Goal: Task Accomplishment & Management: Use online tool/utility

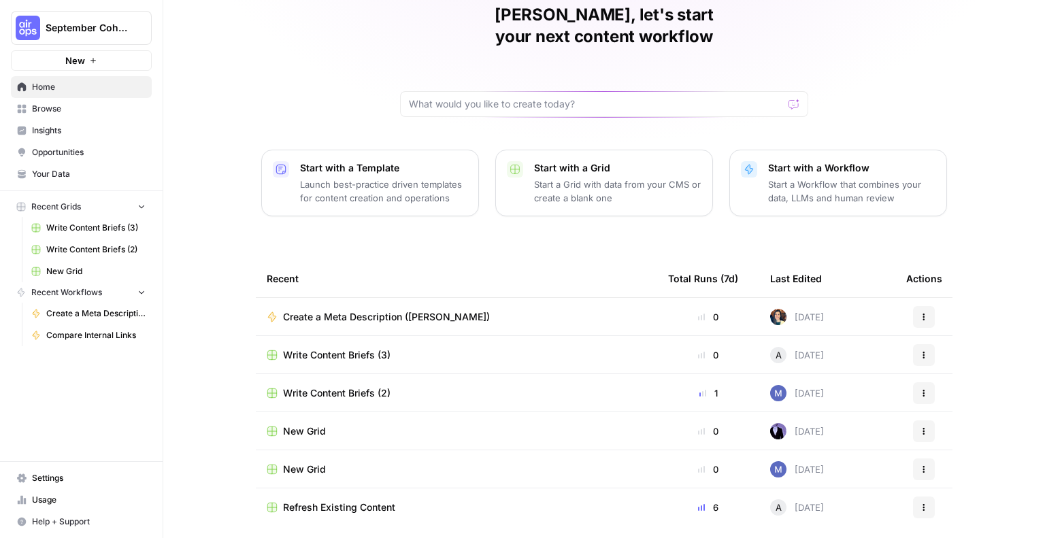
scroll to position [87, 0]
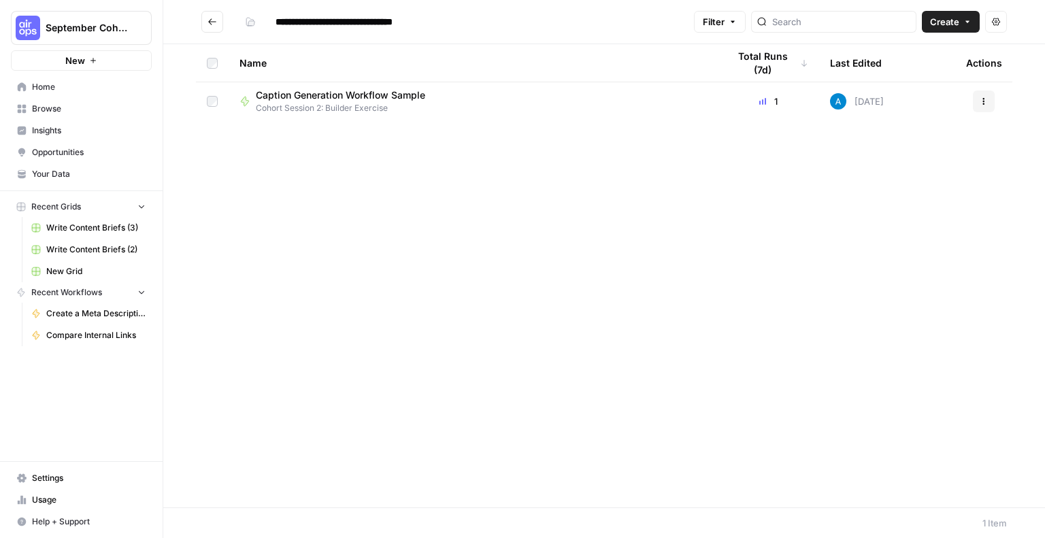
click at [78, 114] on span "Browse" at bounding box center [89, 109] width 114 height 12
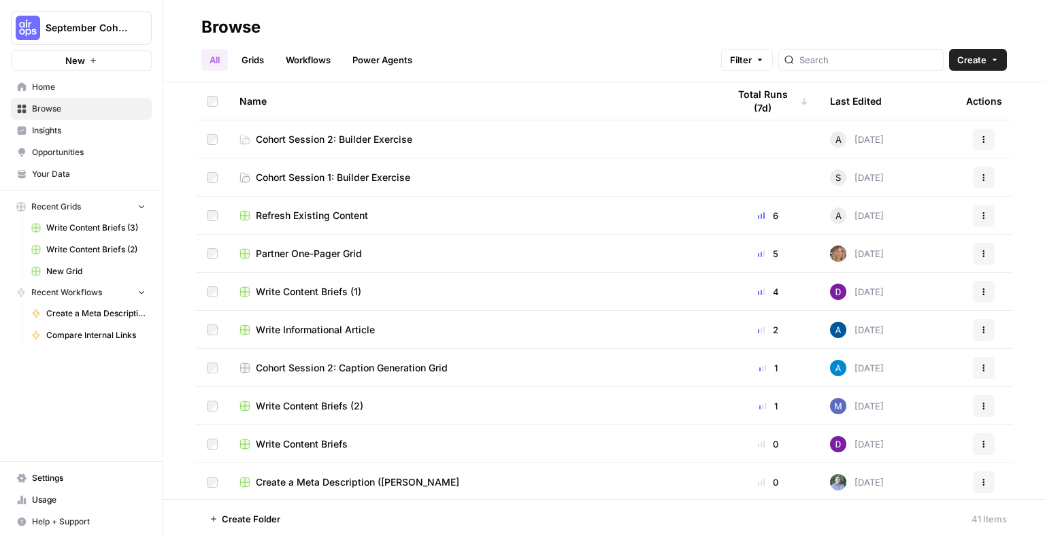
click at [324, 137] on span "Cohort Session 2: Builder Exercise" at bounding box center [334, 140] width 156 height 14
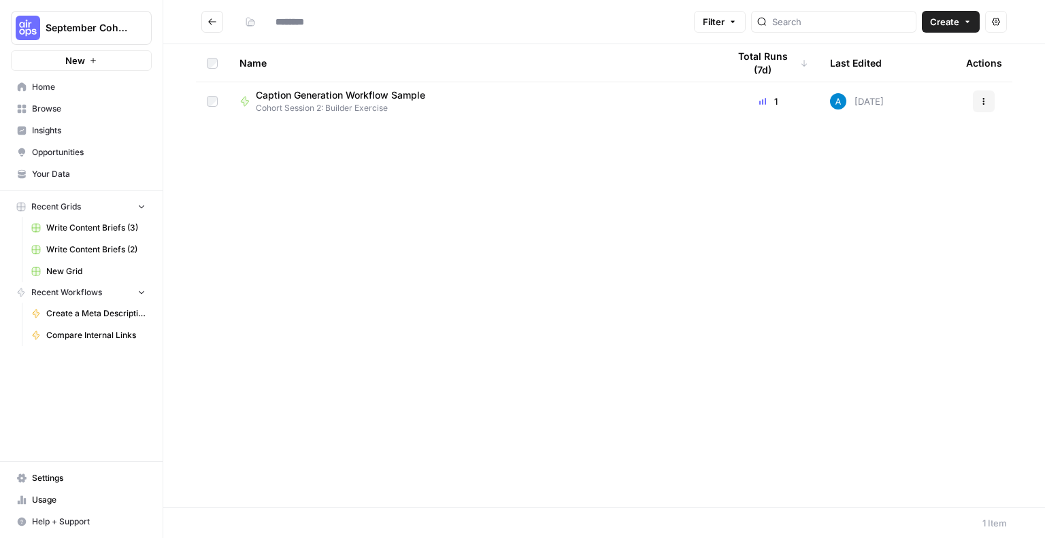
type input "**********"
click at [389, 100] on span "Caption Generation Workflow Sample" at bounding box center [340, 95] width 169 height 14
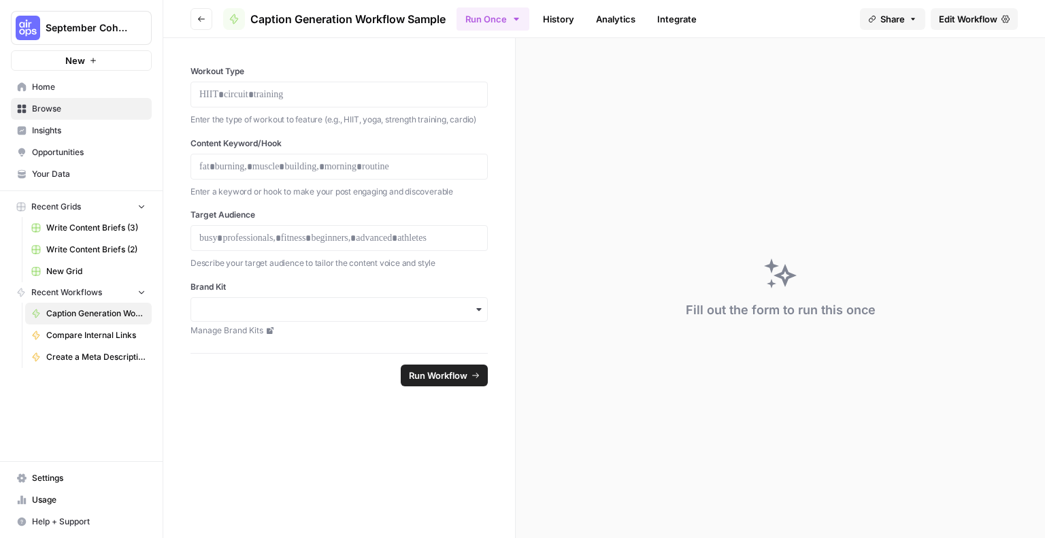
click at [359, 22] on span "Caption Generation Workflow Sample" at bounding box center [347, 19] width 195 height 16
click at [202, 13] on button "Go back" at bounding box center [201, 19] width 22 height 22
click at [201, 21] on icon "button" at bounding box center [201, 19] width 8 height 8
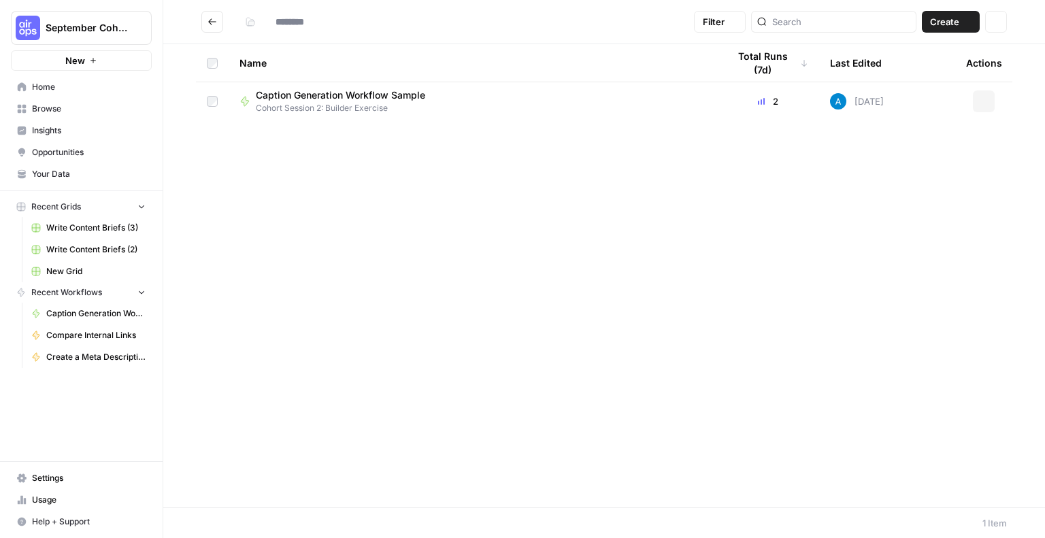
type input "**********"
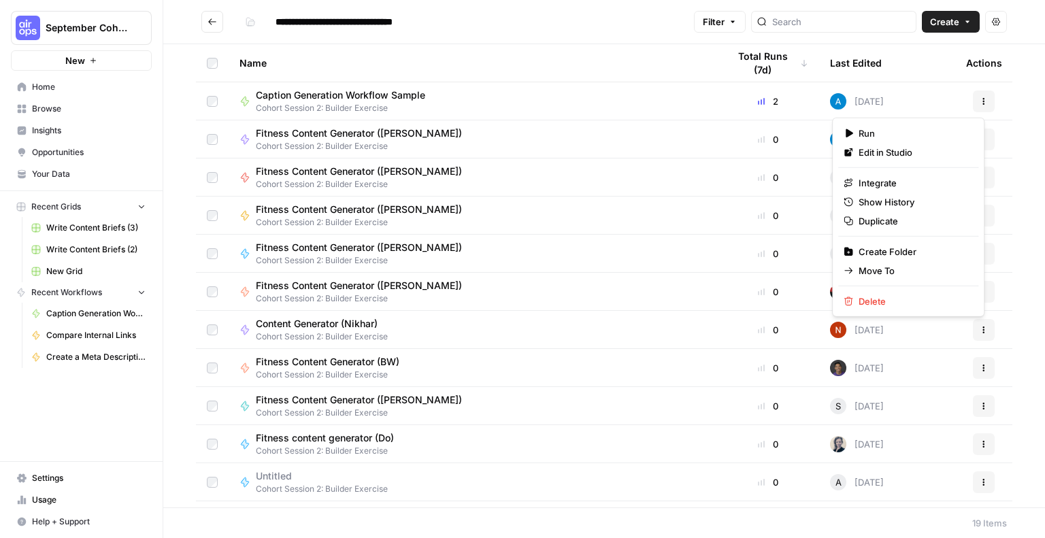
click at [973, 100] on button "Actions" at bounding box center [984, 101] width 22 height 22
click at [884, 217] on span "Duplicate" at bounding box center [913, 221] width 109 height 14
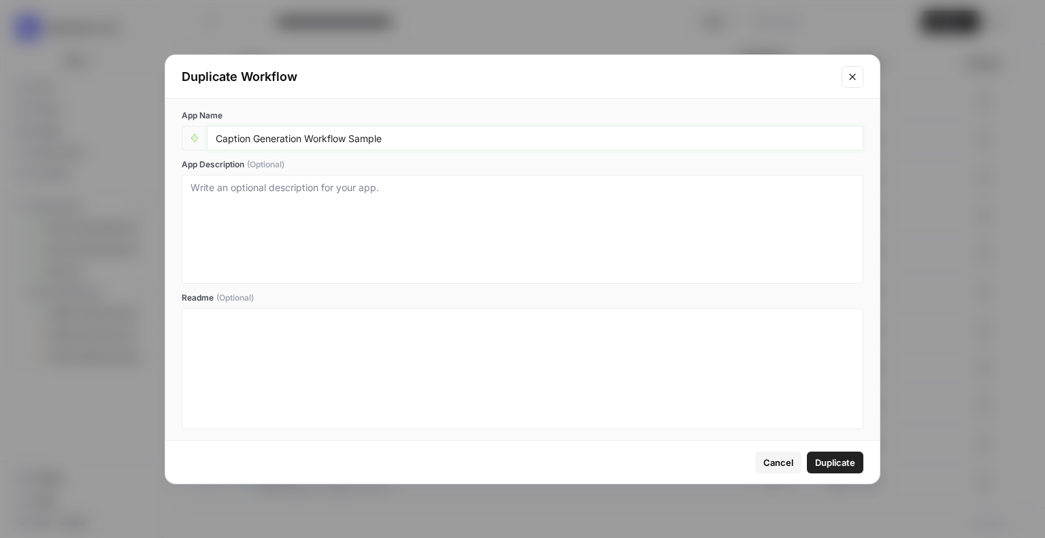
drag, startPoint x: 390, startPoint y: 138, endPoint x: 216, endPoint y: 139, distance: 173.5
click at [216, 139] on input "Caption Generation Workflow Sample" at bounding box center [535, 138] width 639 height 12
type input "Fitness Content Generator ([PERSON_NAME])"
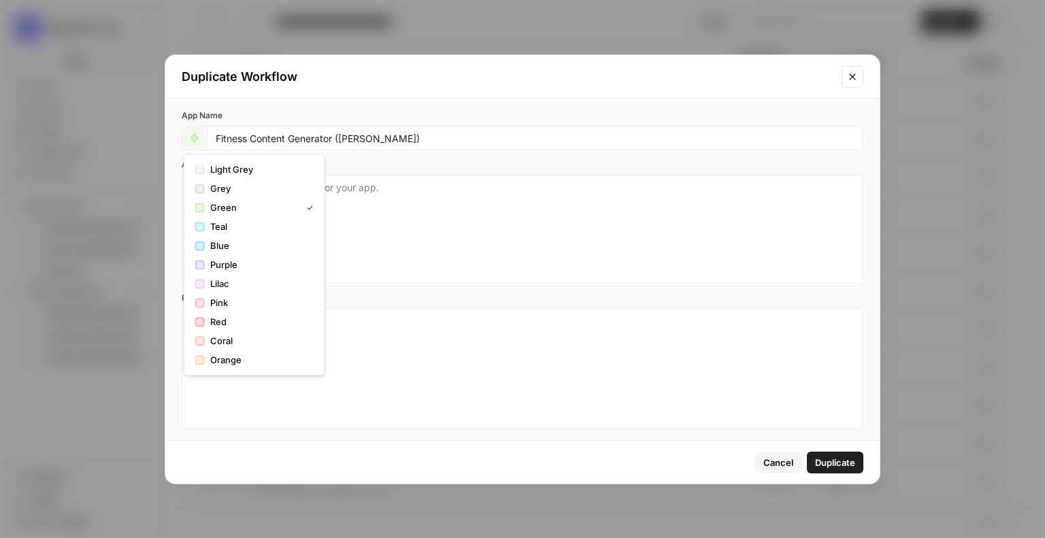
click at [188, 135] on button "button" at bounding box center [195, 138] width 22 height 22
click at [214, 364] on span "Orange" at bounding box center [259, 360] width 98 height 14
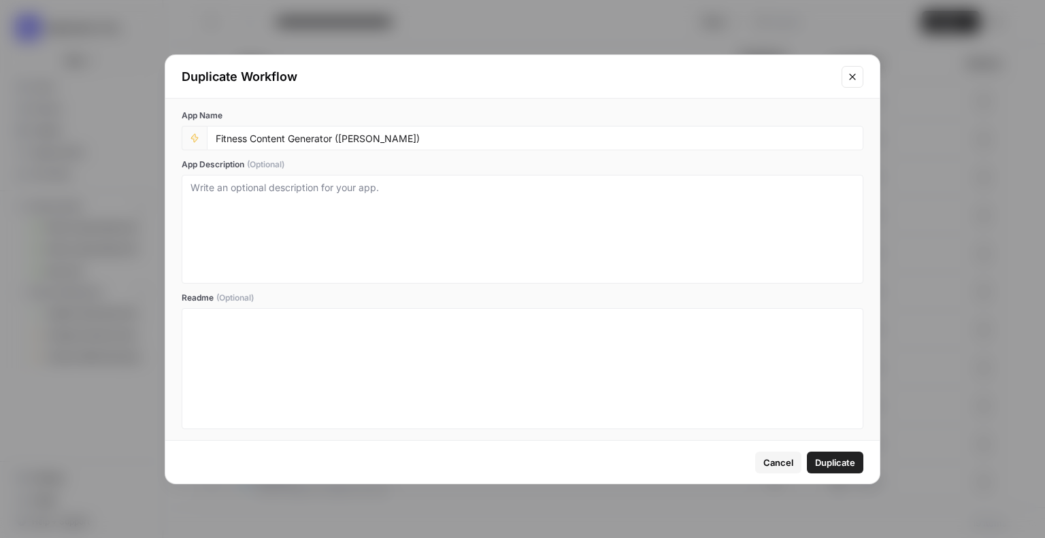
click at [859, 68] on button "Close modal" at bounding box center [853, 77] width 22 height 22
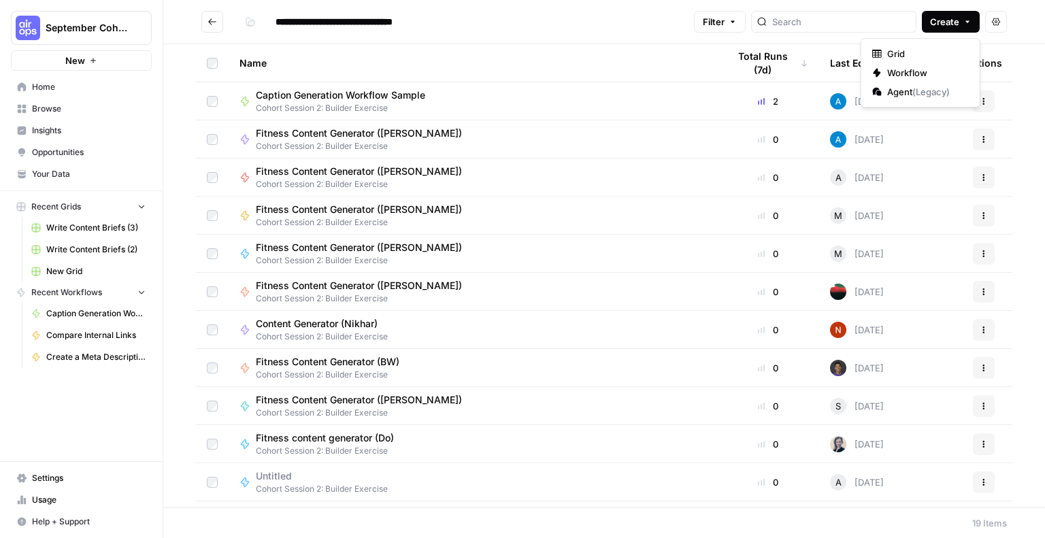
click at [953, 20] on span "Create" at bounding box center [944, 22] width 29 height 14
click at [914, 74] on span "Workflow" at bounding box center [925, 73] width 76 height 14
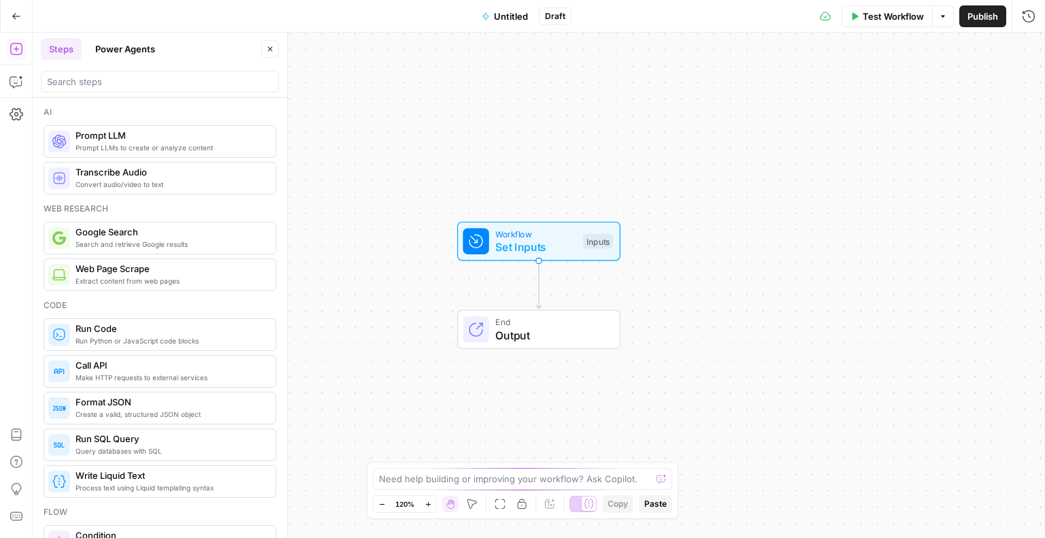
click at [514, 24] on button "Untitled" at bounding box center [504, 16] width 63 height 22
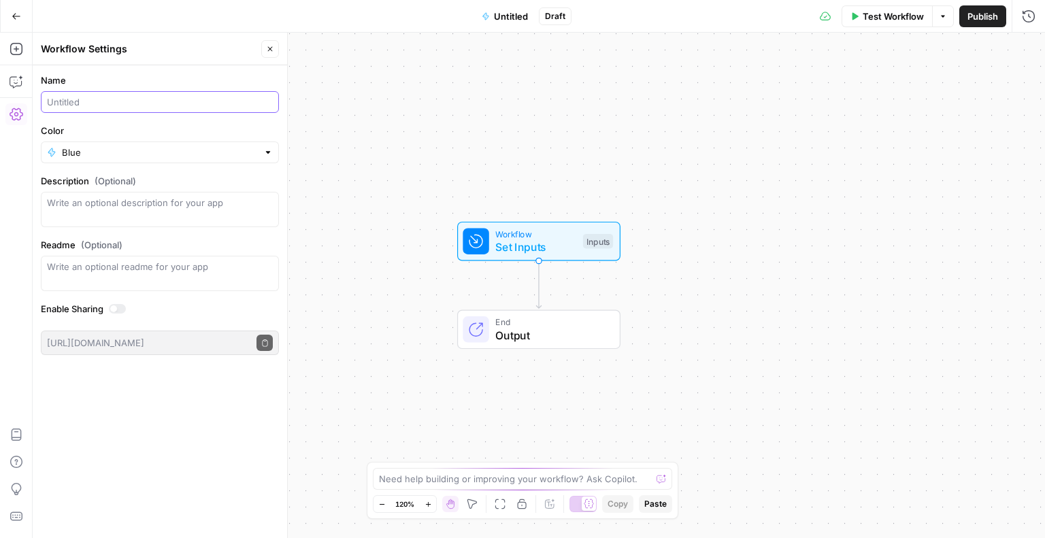
drag, startPoint x: 102, startPoint y: 100, endPoint x: 41, endPoint y: 111, distance: 62.2
click at [41, 111] on div "Name" at bounding box center [160, 92] width 238 height 39
type input "Fitness Content Generator ([PERSON_NAME])"
click at [105, 150] on input "Color" at bounding box center [160, 153] width 196 height 14
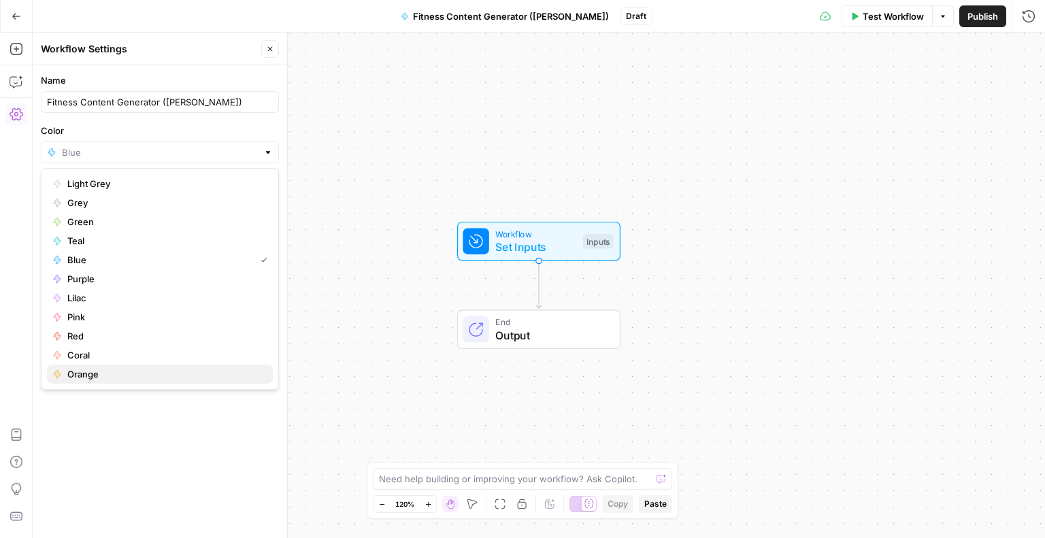
click at [97, 372] on span "Orange" at bounding box center [164, 374] width 195 height 14
type input "Orange"
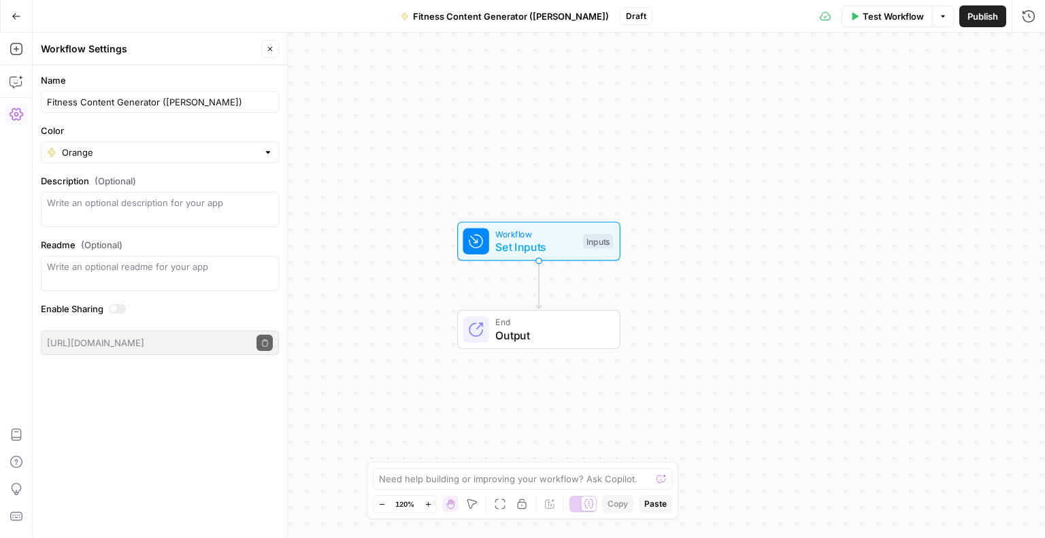
click at [97, 372] on div "Name Fitness Content Generator (Jess) Color Orange Description (Optional) Readm…" at bounding box center [160, 301] width 254 height 473
click at [981, 21] on span "Publish" at bounding box center [982, 17] width 31 height 14
click at [23, 24] on button "Go Back" at bounding box center [16, 16] width 24 height 24
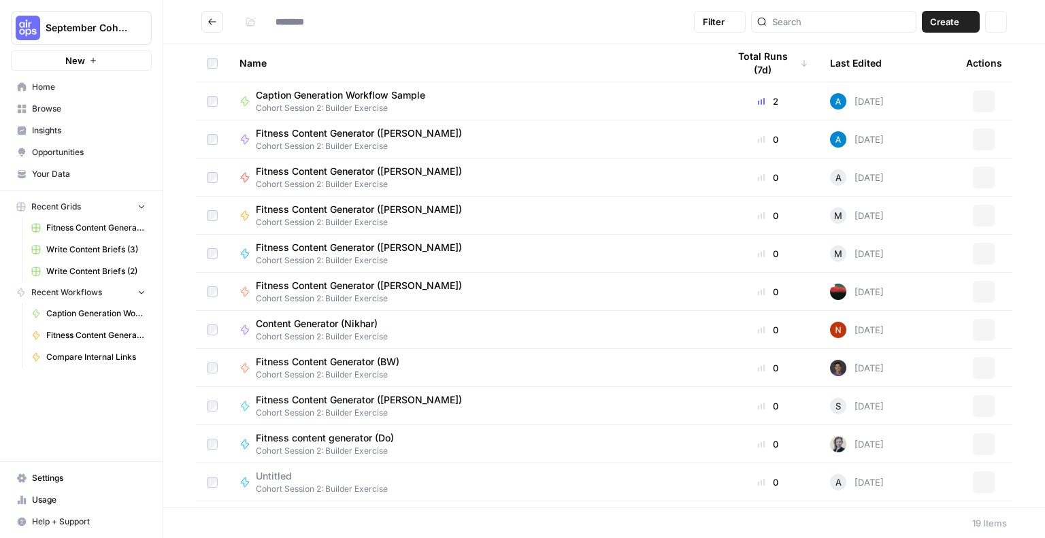
type input "**********"
click at [35, 481] on span "Settings" at bounding box center [89, 478] width 114 height 12
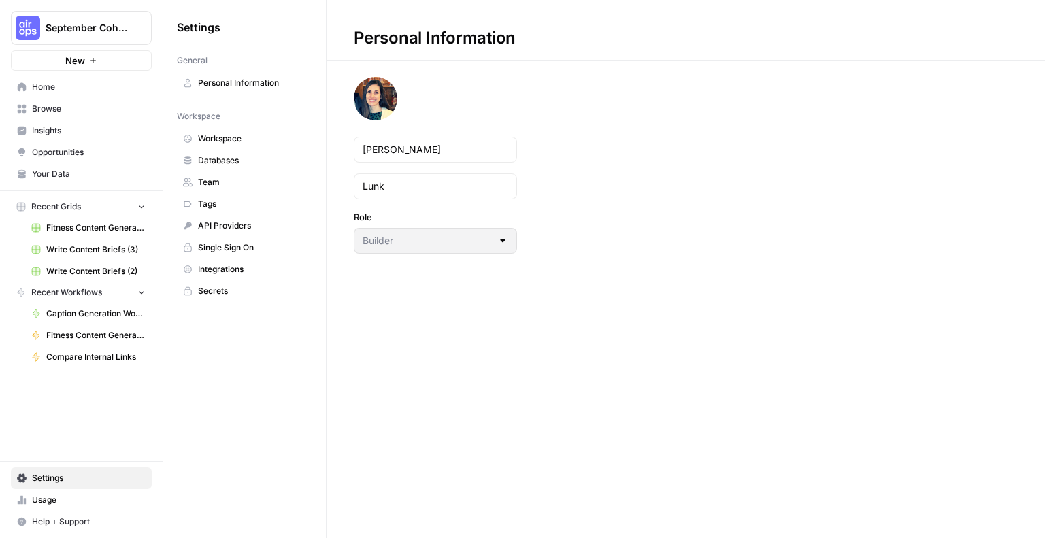
click at [50, 176] on span "Your Data" at bounding box center [89, 174] width 114 height 12
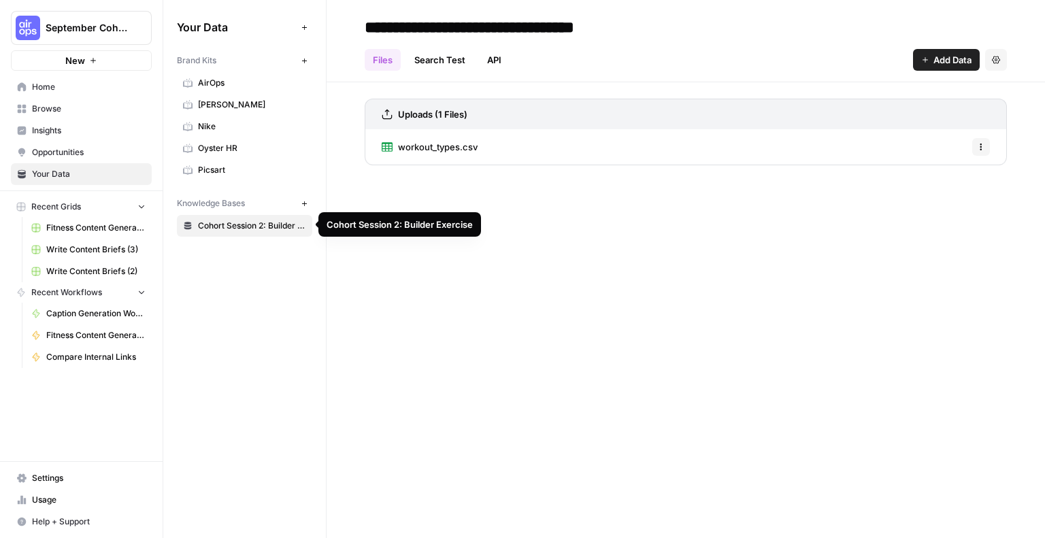
click at [228, 224] on span "Cohort Session 2: Builder Exercise" at bounding box center [252, 226] width 108 height 12
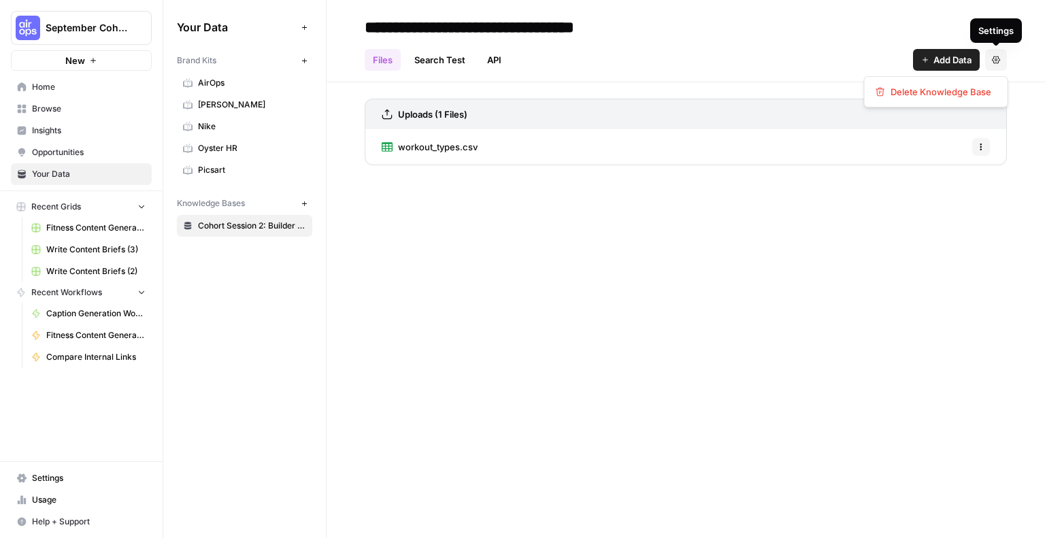
click at [997, 67] on button "Settings" at bounding box center [996, 60] width 22 height 22
click at [1017, 43] on header "**********" at bounding box center [686, 41] width 718 height 82
click at [646, 140] on div "workout_types.csv Options" at bounding box center [686, 146] width 642 height 35
click at [985, 144] on button "Options" at bounding box center [981, 147] width 18 height 18
click at [1009, 133] on div "Uploads (1 Files) workout_types.csv Options" at bounding box center [686, 129] width 718 height 94
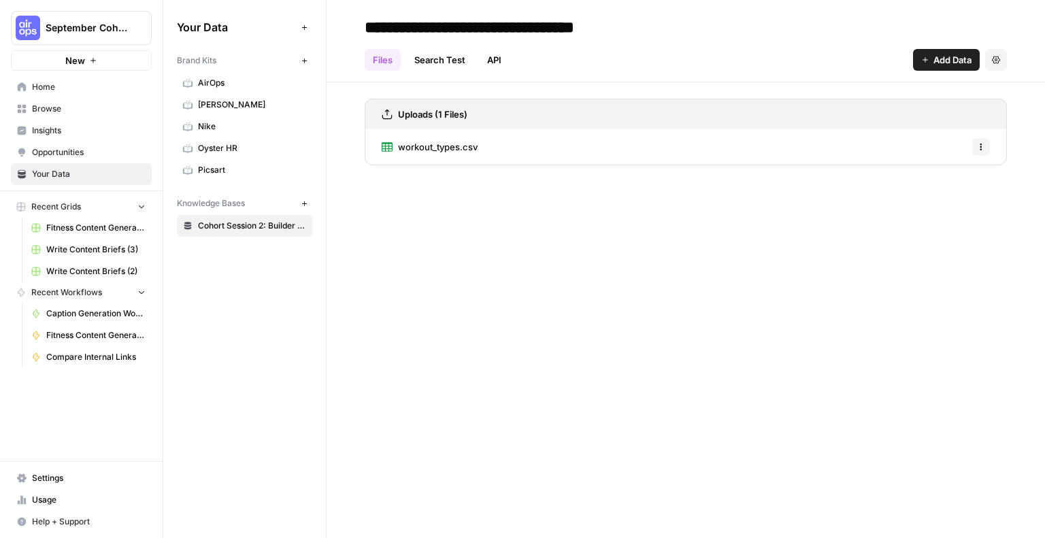
click at [492, 139] on div "workout_types.csv Options" at bounding box center [686, 146] width 642 height 35
click at [473, 121] on div "Uploads (1 Files)" at bounding box center [686, 114] width 642 height 31
click at [993, 59] on icon "button" at bounding box center [996, 59] width 8 height 7
click at [1025, 52] on header "**********" at bounding box center [686, 41] width 718 height 82
click at [256, 229] on span "Cohort Session 2: Builder Exercise" at bounding box center [252, 226] width 108 height 12
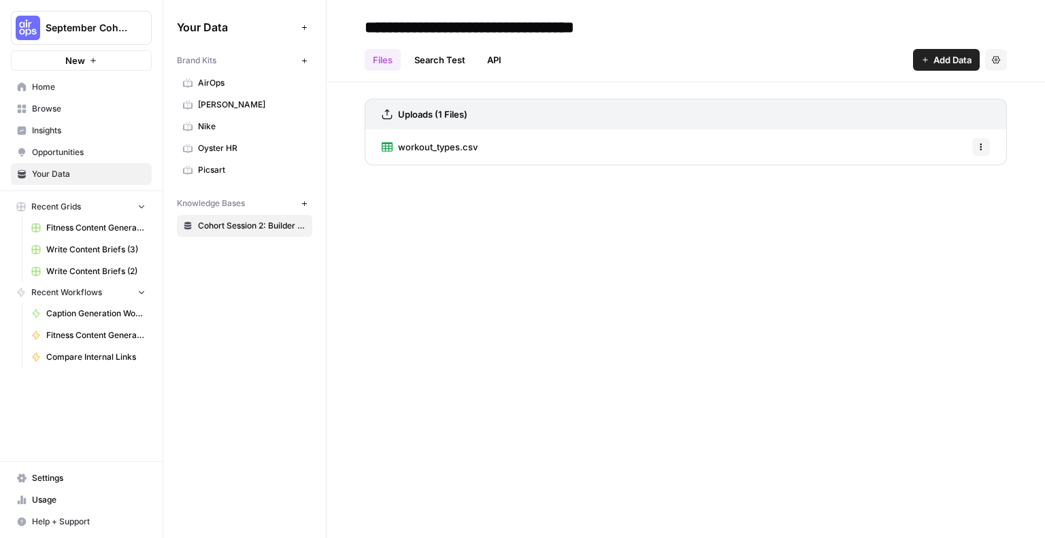
click at [400, 113] on h3 "Uploads (1 Files)" at bounding box center [432, 114] width 69 height 14
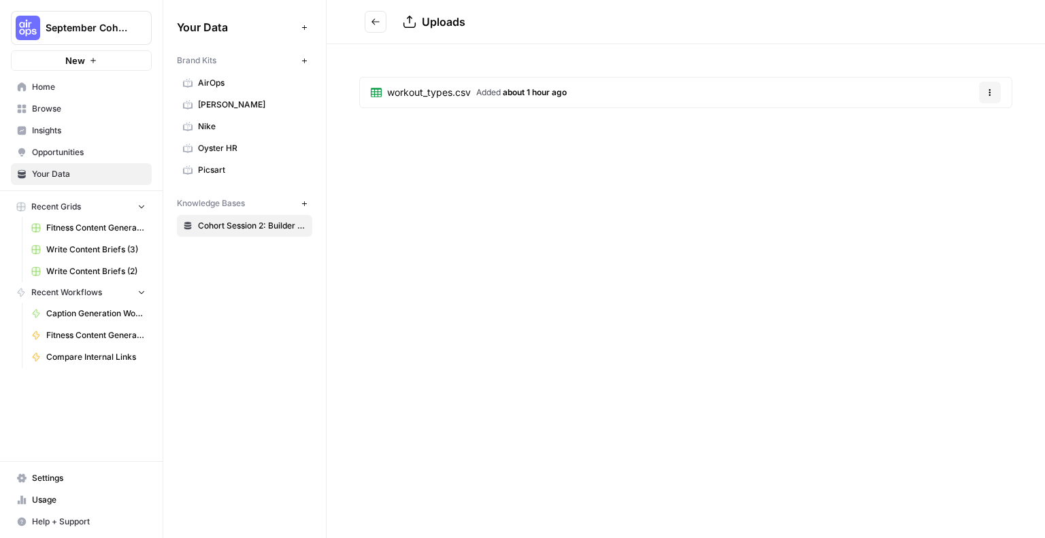
click at [420, 93] on span "workout_types.csv" at bounding box center [429, 93] width 84 height 14
click at [544, 24] on link "View" at bounding box center [538, 22] width 22 height 22
click at [49, 89] on span "Home" at bounding box center [89, 87] width 114 height 12
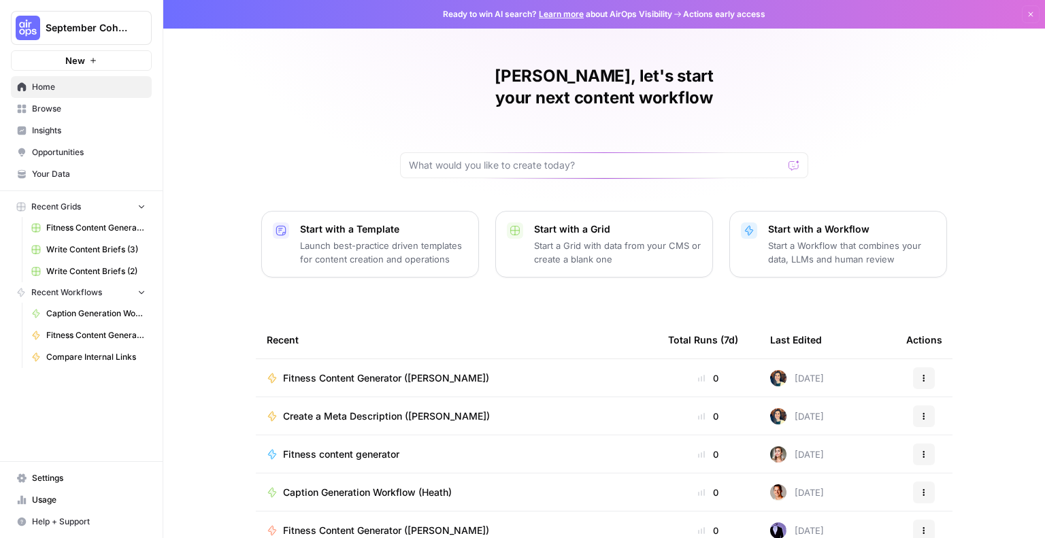
click at [320, 371] on span "Fitness Content Generator ([PERSON_NAME])" at bounding box center [386, 378] width 206 height 14
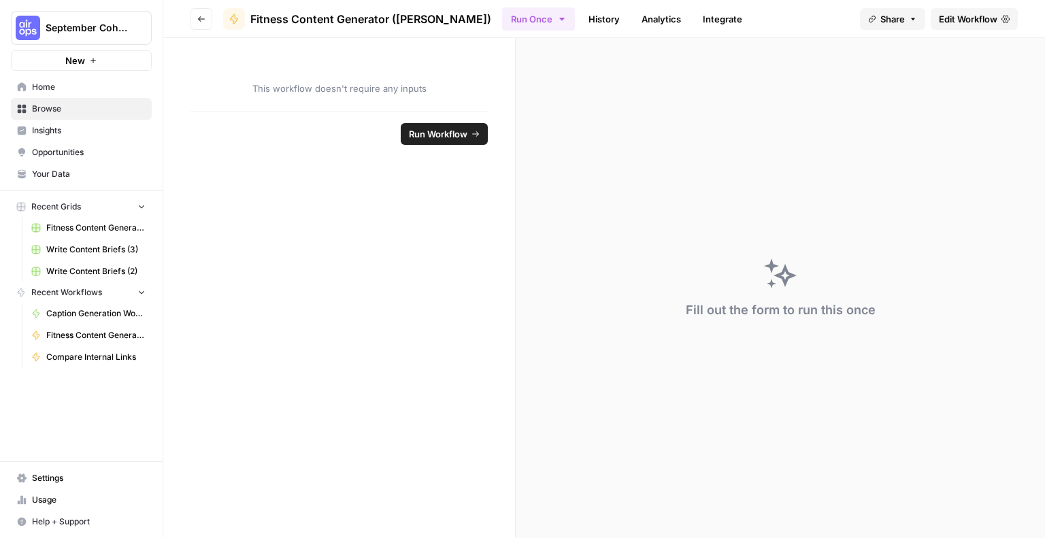
click at [1003, 16] on icon at bounding box center [1005, 18] width 8 height 7
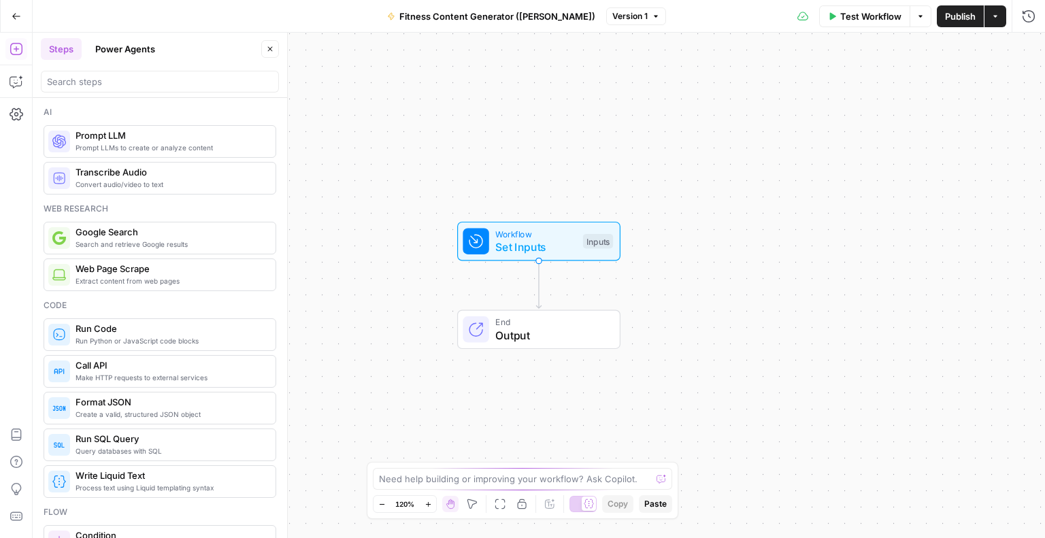
click at [272, 53] on button "Close" at bounding box center [270, 49] width 18 height 18
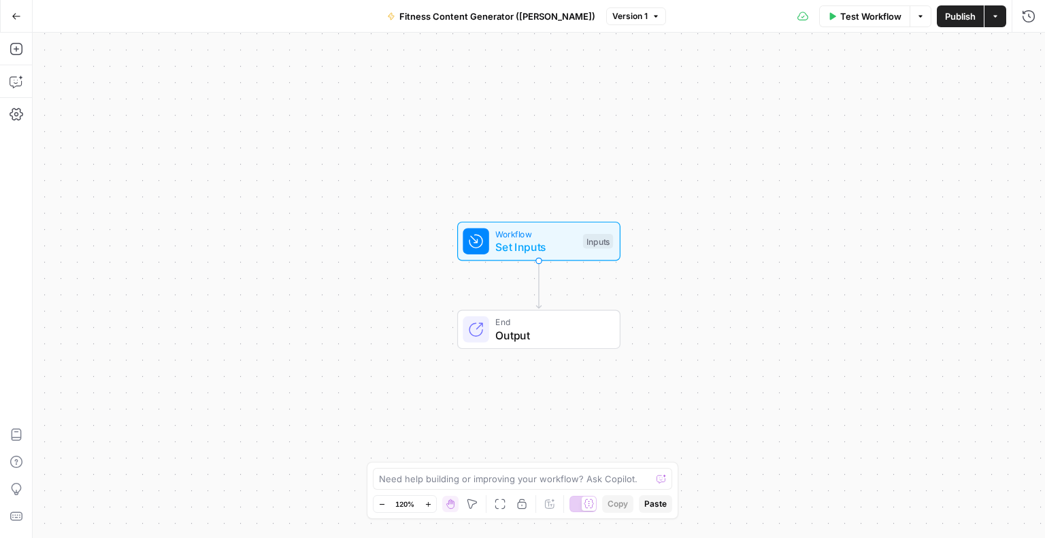
click at [8, 12] on button "Go Back" at bounding box center [16, 16] width 24 height 24
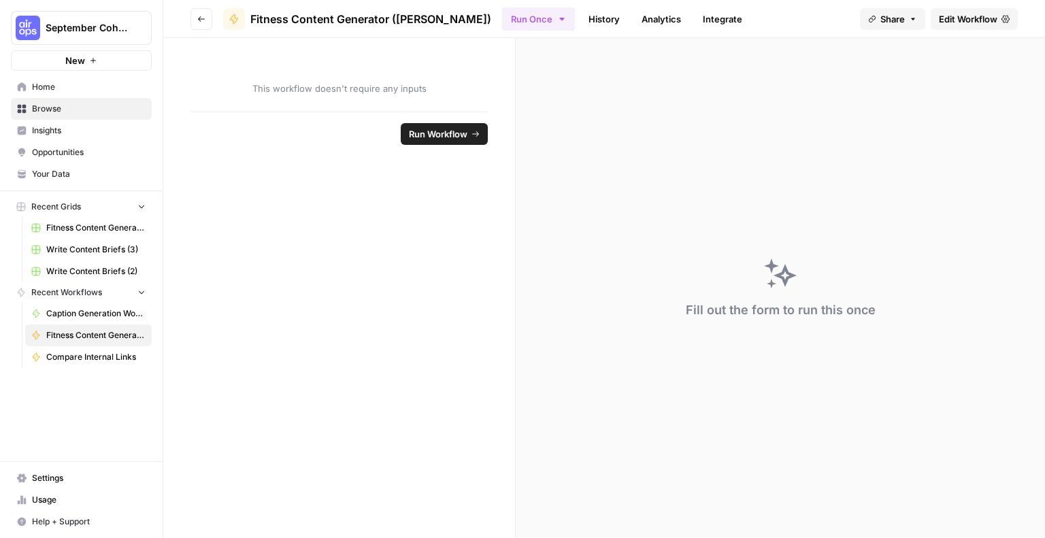
click at [44, 108] on span "Browse" at bounding box center [89, 109] width 114 height 12
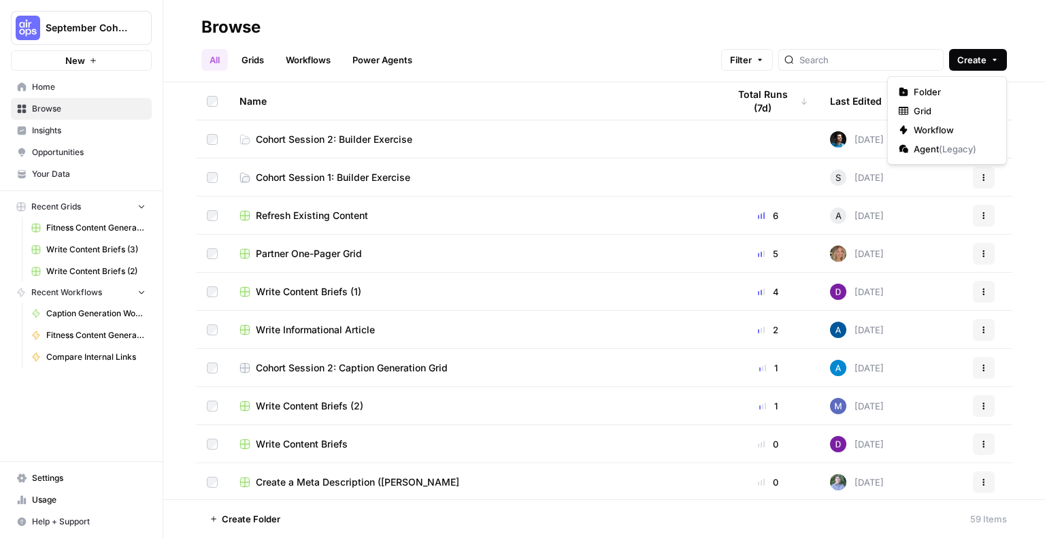
click at [982, 58] on span "Create" at bounding box center [971, 60] width 29 height 14
click at [925, 108] on span "Grid" at bounding box center [952, 111] width 76 height 14
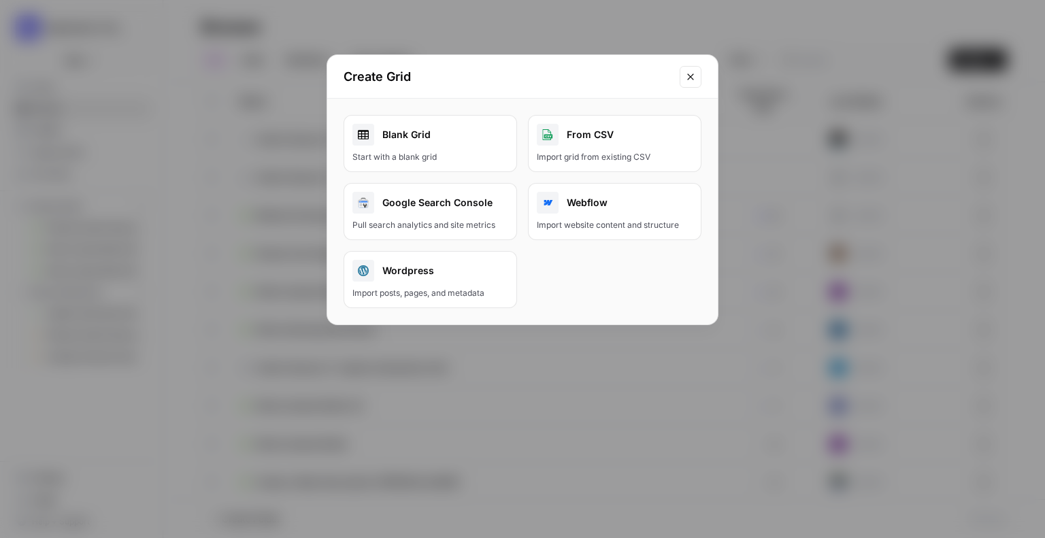
click at [420, 152] on div "Start with a blank grid" at bounding box center [430, 157] width 156 height 12
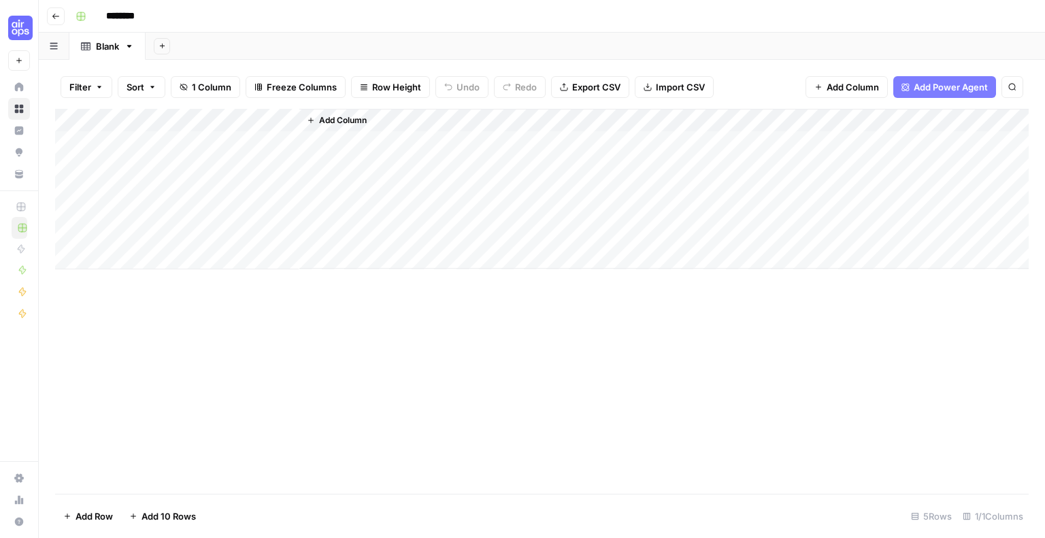
click at [137, 20] on input "********" at bounding box center [138, 16] width 76 height 22
drag, startPoint x: 152, startPoint y: 18, endPoint x: 88, endPoint y: 16, distance: 64.7
click at [88, 16] on div "********" at bounding box center [550, 16] width 961 height 22
type input "**********"
click at [84, 21] on button "button" at bounding box center [81, 16] width 22 height 22
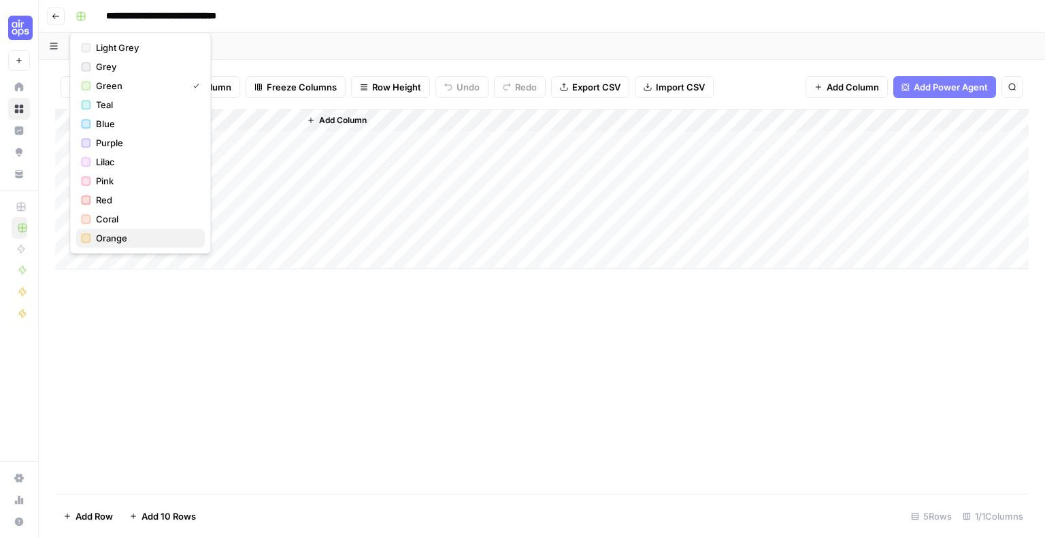
click at [129, 233] on span "Orange" at bounding box center [145, 238] width 98 height 14
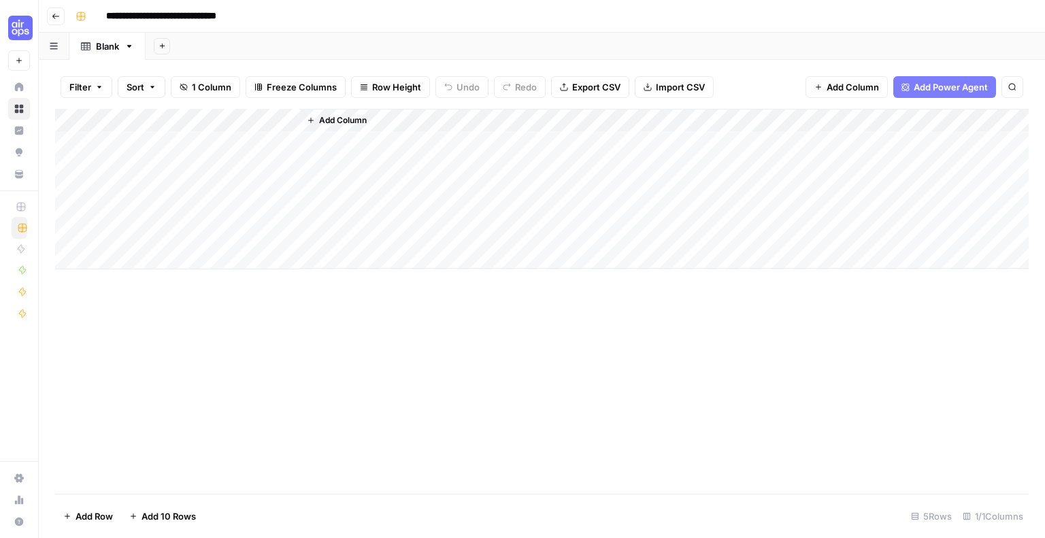
click at [314, 31] on header "**********" at bounding box center [542, 16] width 1006 height 33
click at [665, 82] on span "Import CSV" at bounding box center [680, 87] width 49 height 14
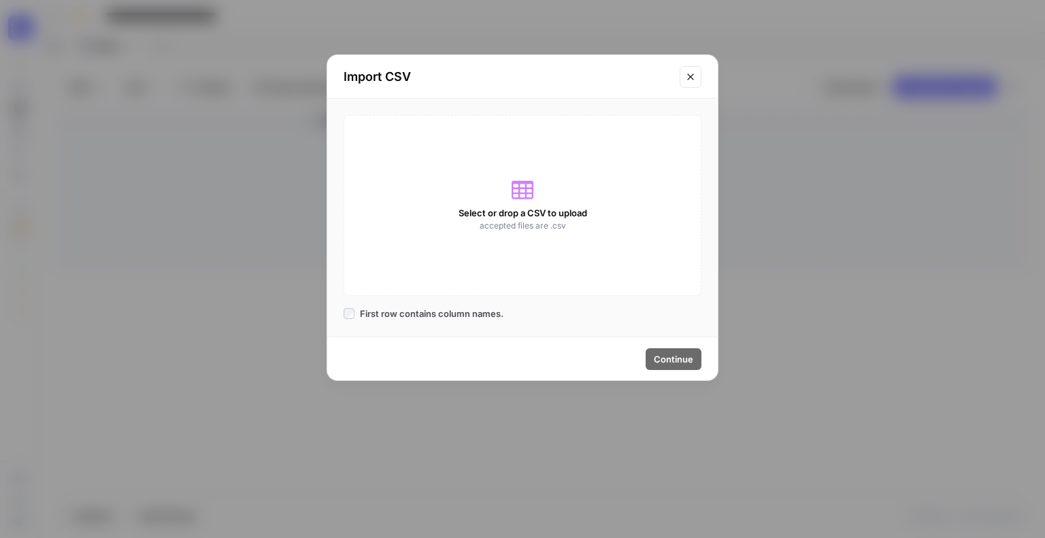
click at [518, 198] on icon at bounding box center [523, 190] width 22 height 18
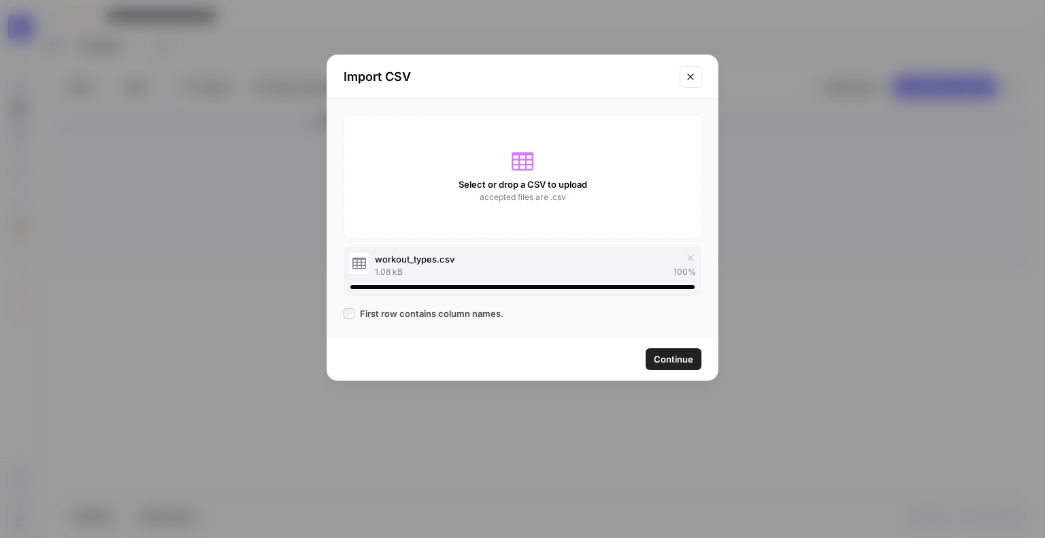
click at [669, 353] on span "Continue" at bounding box center [673, 359] width 39 height 14
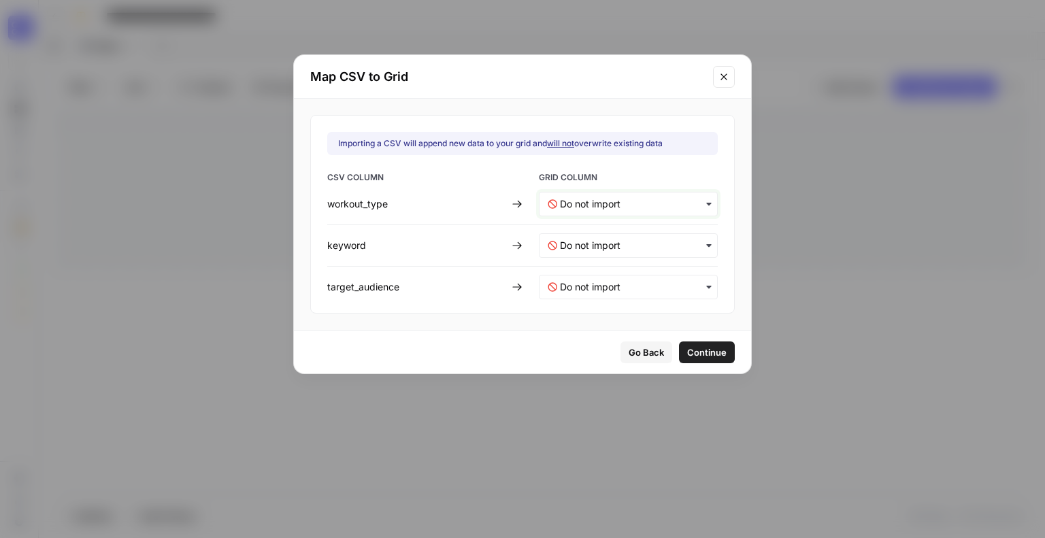
click at [607, 203] on input "text" at bounding box center [634, 204] width 149 height 14
click at [601, 266] on span "Create new column" at bounding box center [597, 265] width 76 height 12
click at [601, 261] on div "CSV COLUMN GRID COLUMN workout_type keyword target_audience" at bounding box center [522, 235] width 390 height 128
click at [616, 244] on input "text" at bounding box center [634, 246] width 149 height 14
click at [588, 304] on span "Create new column" at bounding box center [597, 305] width 76 height 12
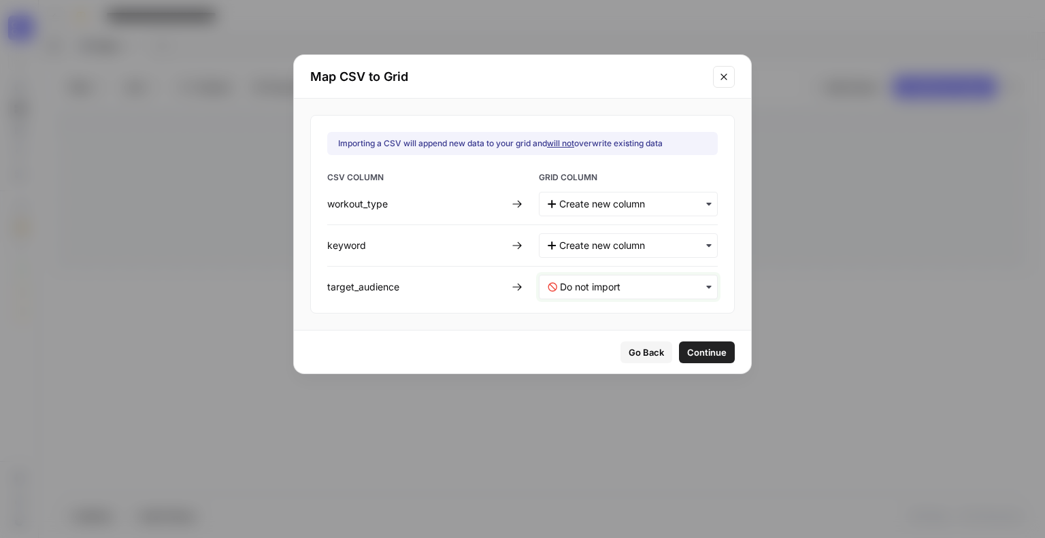
click at [602, 289] on input "text" at bounding box center [634, 287] width 149 height 14
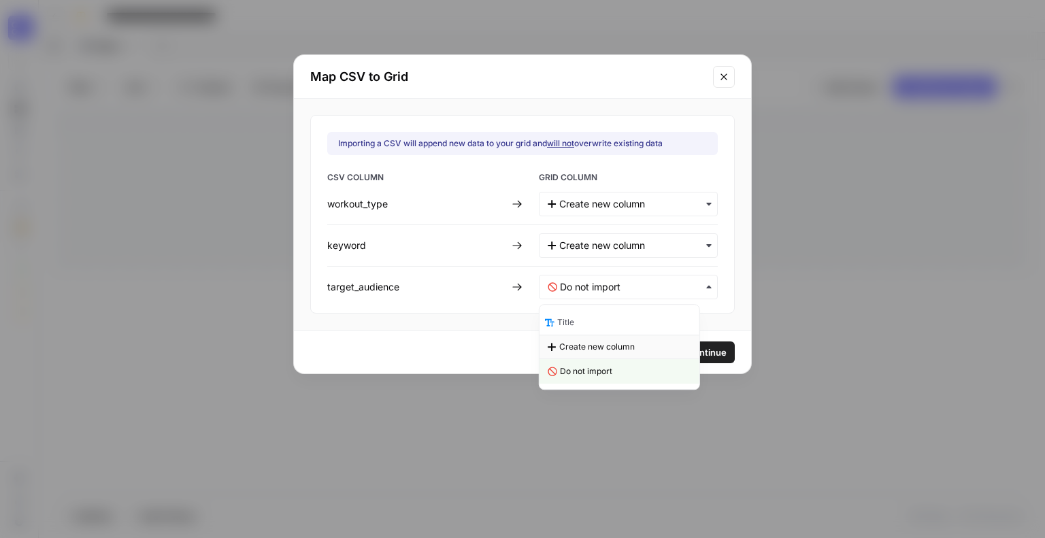
click at [594, 344] on span "Create new column" at bounding box center [597, 347] width 76 height 12
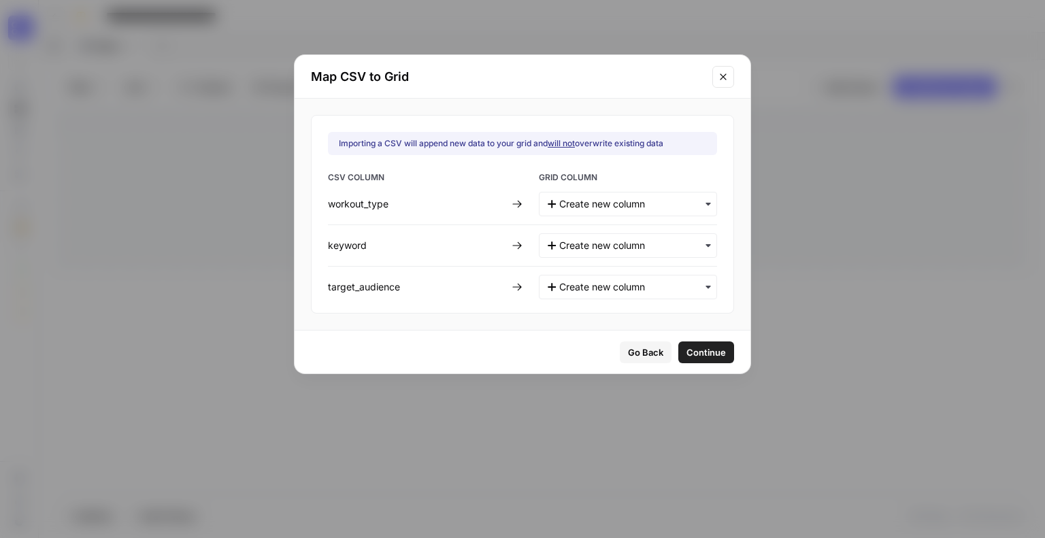
click at [514, 345] on div "Go Back Continue" at bounding box center [523, 352] width 456 height 43
click at [686, 346] on span "Continue" at bounding box center [705, 353] width 39 height 14
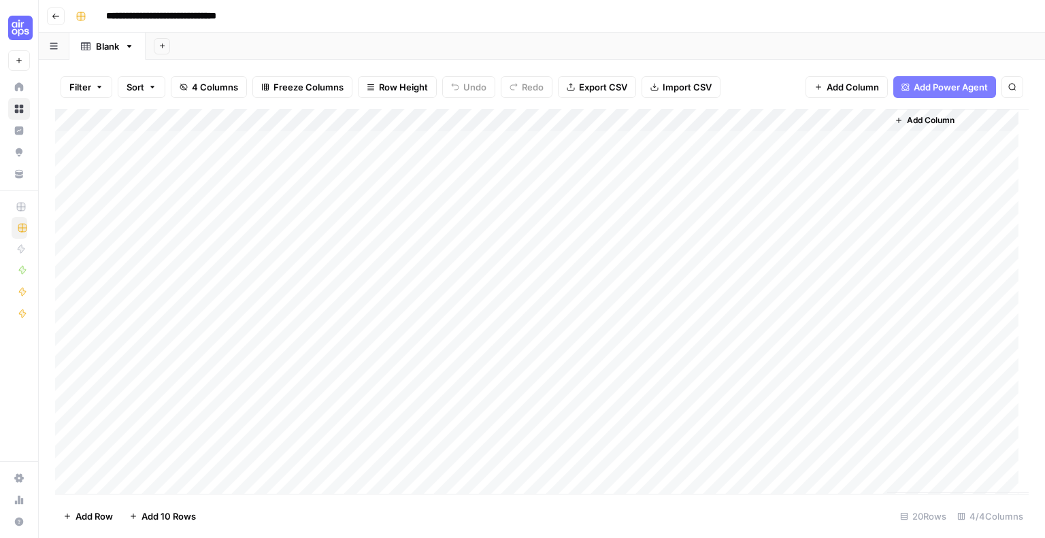
click at [86, 236] on div "Add Column" at bounding box center [541, 301] width 973 height 385
click at [69, 233] on div "Add Column" at bounding box center [541, 301] width 973 height 385
click at [70, 209] on div "Add Column" at bounding box center [541, 301] width 973 height 385
click at [70, 188] on div "Add Column" at bounding box center [541, 301] width 973 height 385
click at [72, 163] on div "Add Column" at bounding box center [541, 301] width 973 height 385
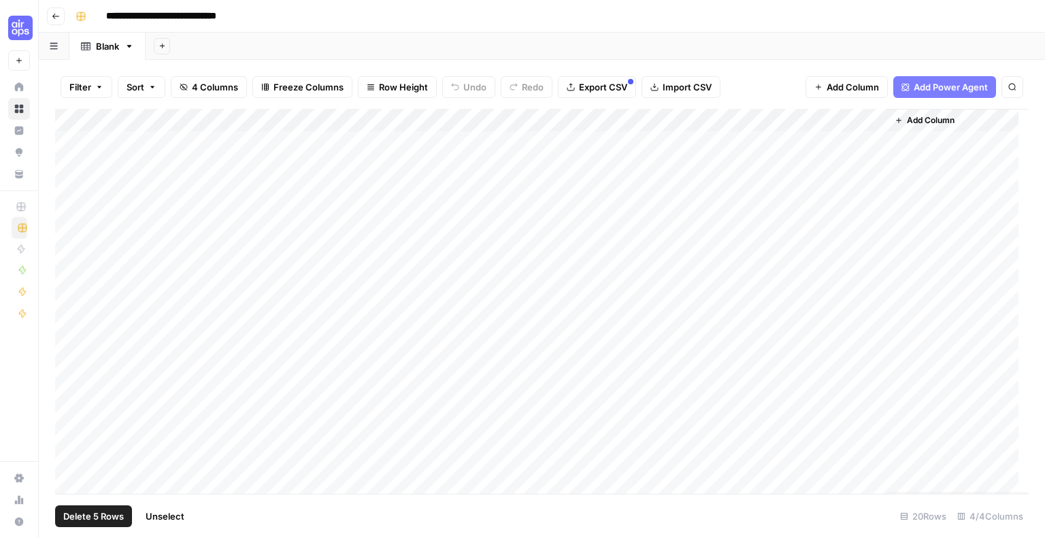
click at [72, 140] on div "Add Column" at bounding box center [541, 301] width 973 height 385
click at [86, 142] on div "Add Column" at bounding box center [541, 301] width 973 height 385
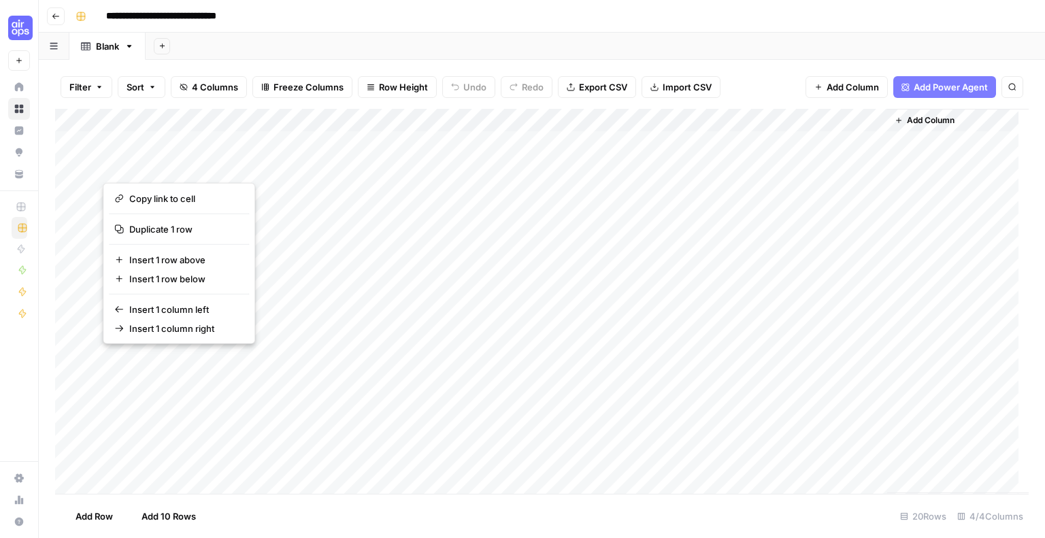
click at [118, 141] on div "Add Column" at bounding box center [541, 301] width 973 height 385
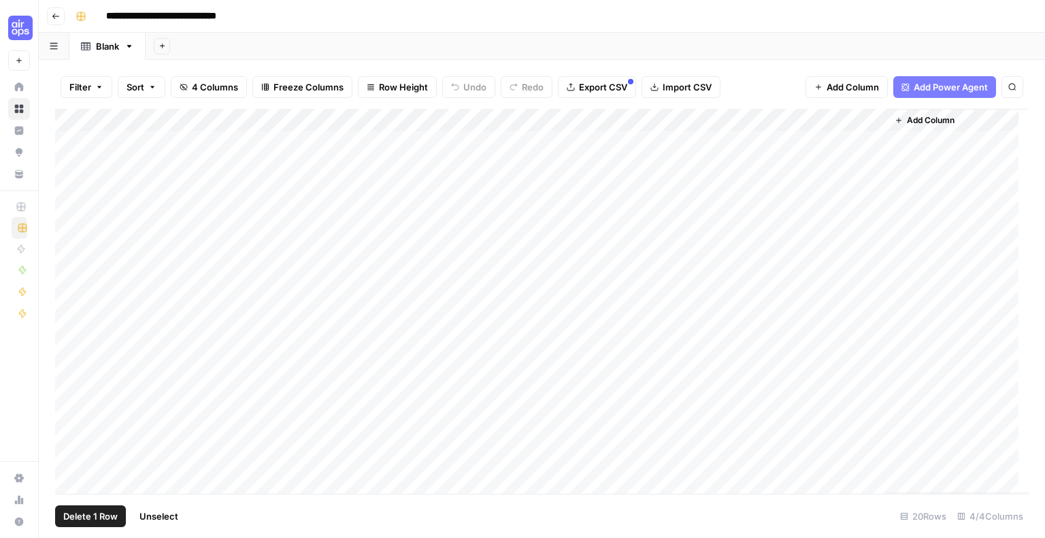
click at [78, 141] on div "Add Column" at bounding box center [541, 301] width 973 height 385
click at [71, 164] on div "Add Column" at bounding box center [541, 301] width 973 height 385
click at [66, 195] on div "Add Column" at bounding box center [541, 301] width 973 height 385
click at [66, 220] on div "Add Column" at bounding box center [541, 301] width 973 height 385
click at [71, 216] on div "Add Column" at bounding box center [541, 301] width 973 height 385
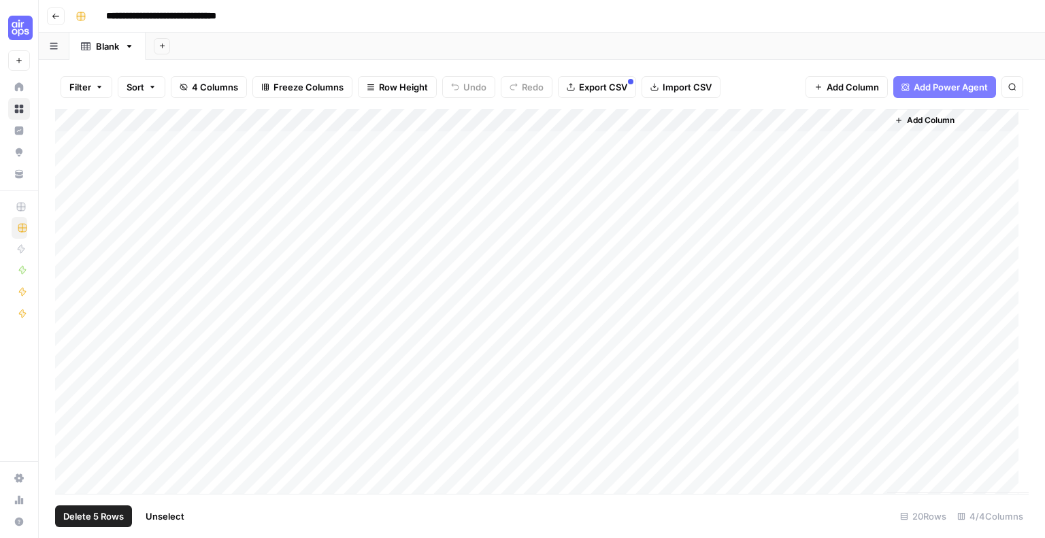
click at [71, 234] on div "Add Column" at bounding box center [541, 301] width 973 height 385
click at [92, 522] on span "Delete 5 Rows" at bounding box center [93, 517] width 61 height 14
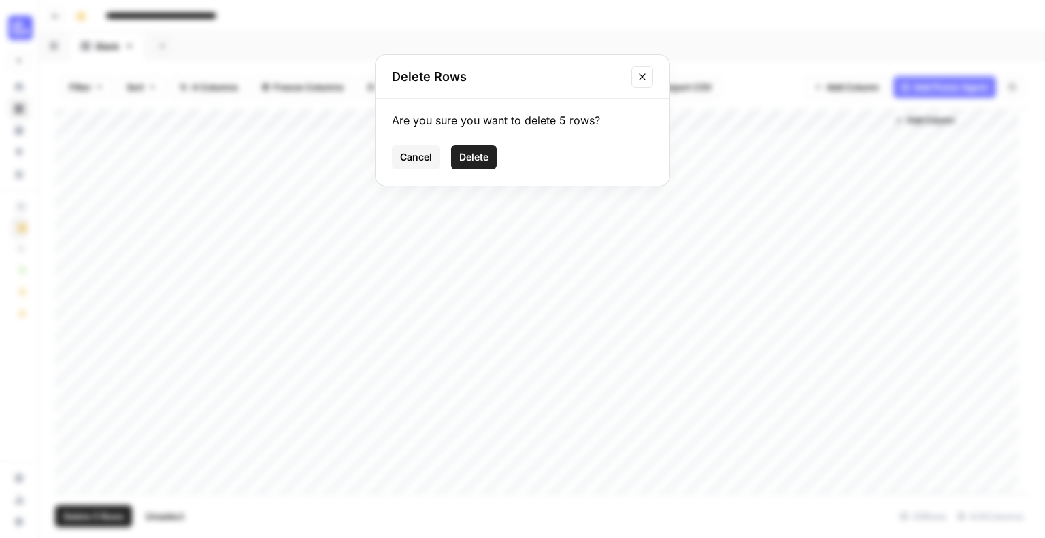
click at [476, 156] on span "Delete" at bounding box center [473, 157] width 29 height 14
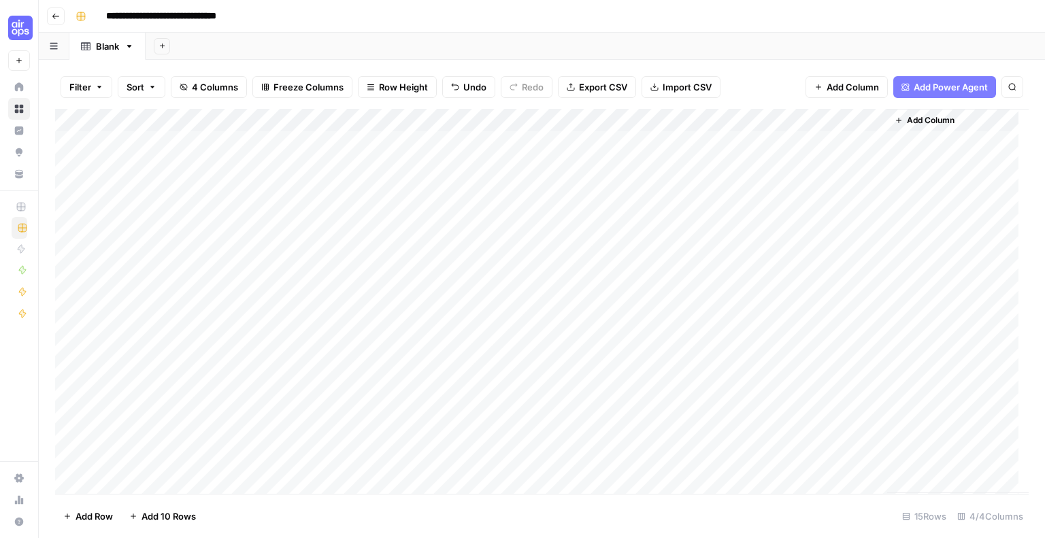
click at [291, 120] on div "Add Column" at bounding box center [541, 301] width 973 height 385
click at [153, 303] on span "Remove Column" at bounding box center [188, 304] width 119 height 14
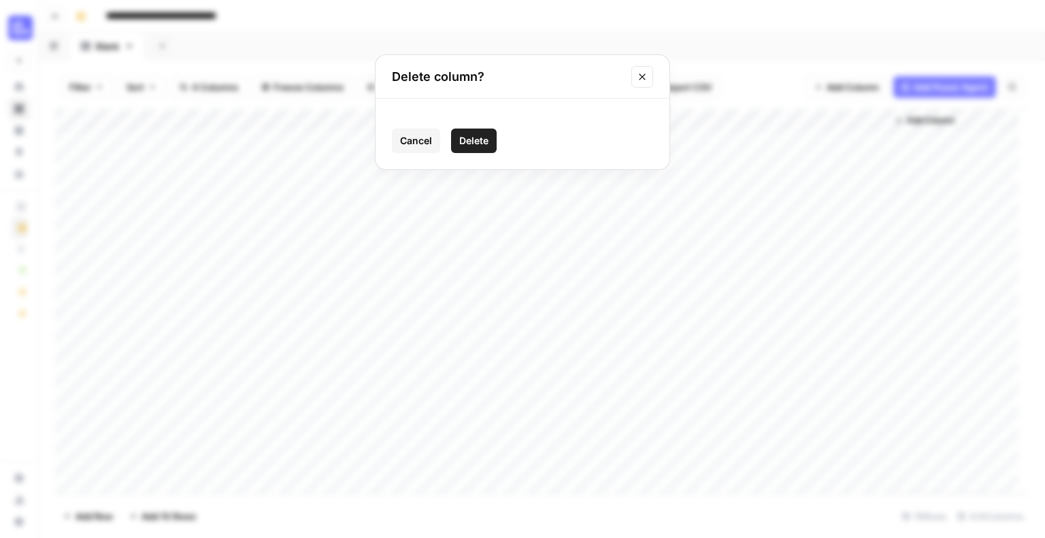
click at [484, 146] on span "Delete" at bounding box center [473, 141] width 29 height 14
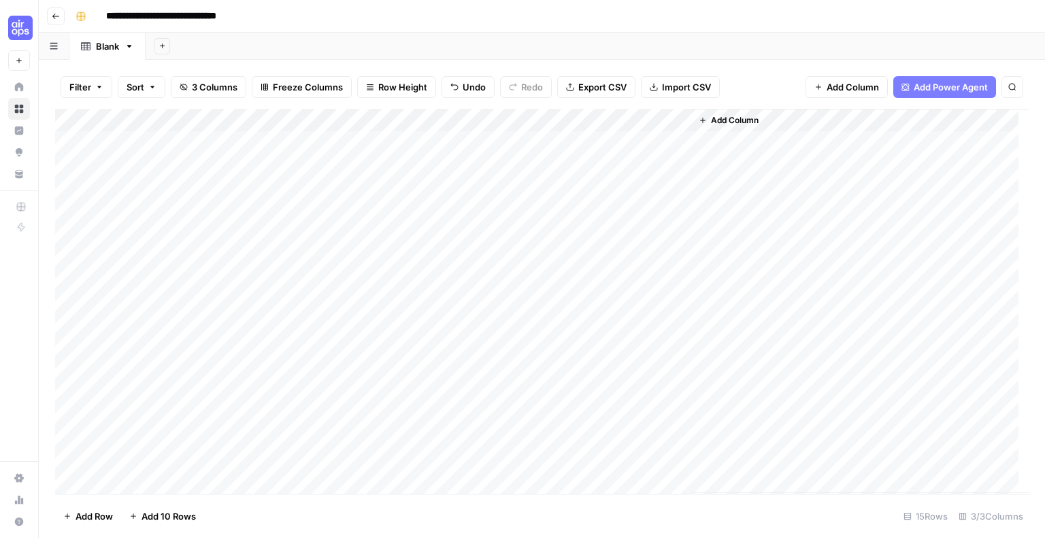
click at [732, 117] on span "Add Column" at bounding box center [735, 120] width 48 height 12
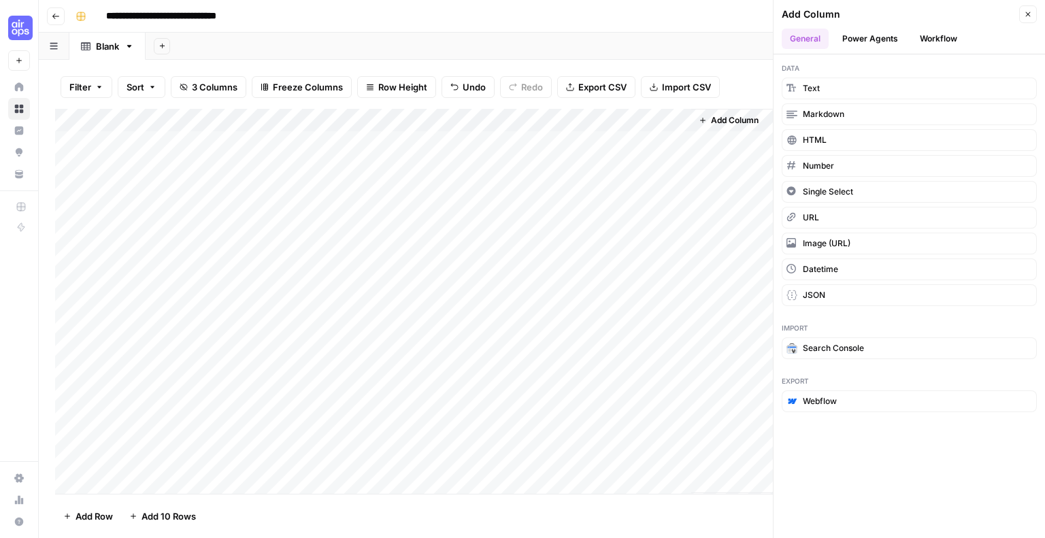
click at [921, 44] on button "Workflow" at bounding box center [939, 39] width 54 height 20
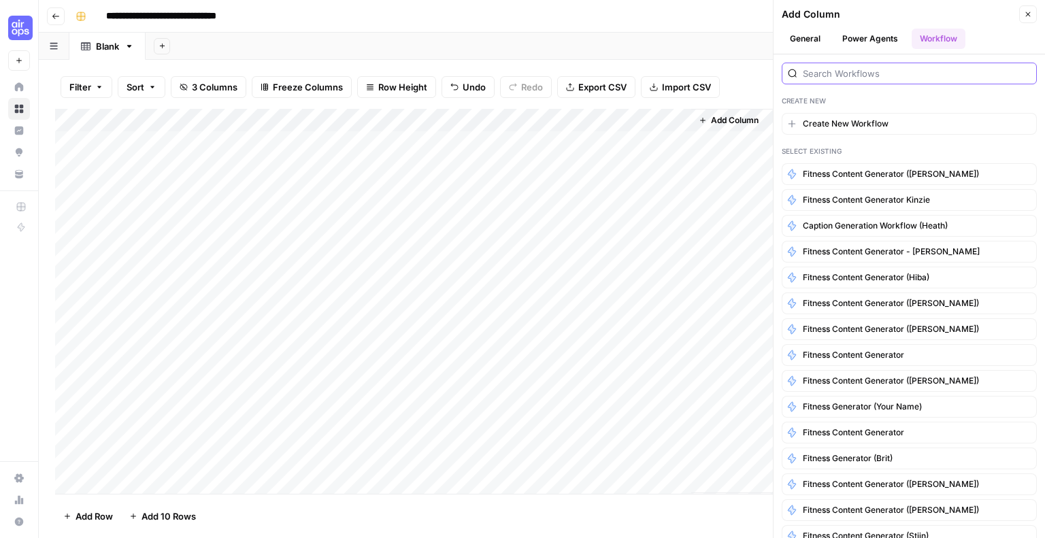
click at [895, 76] on input "search" at bounding box center [917, 74] width 228 height 14
type input "[PERSON_NAME]"
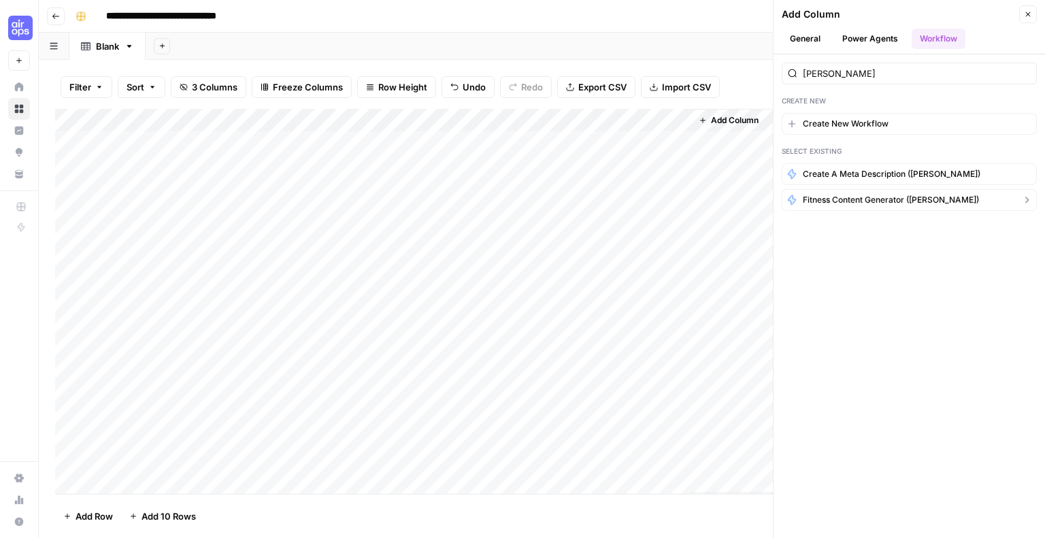
click at [901, 201] on span "Fitness Content Generator ([PERSON_NAME])" at bounding box center [891, 200] width 176 height 12
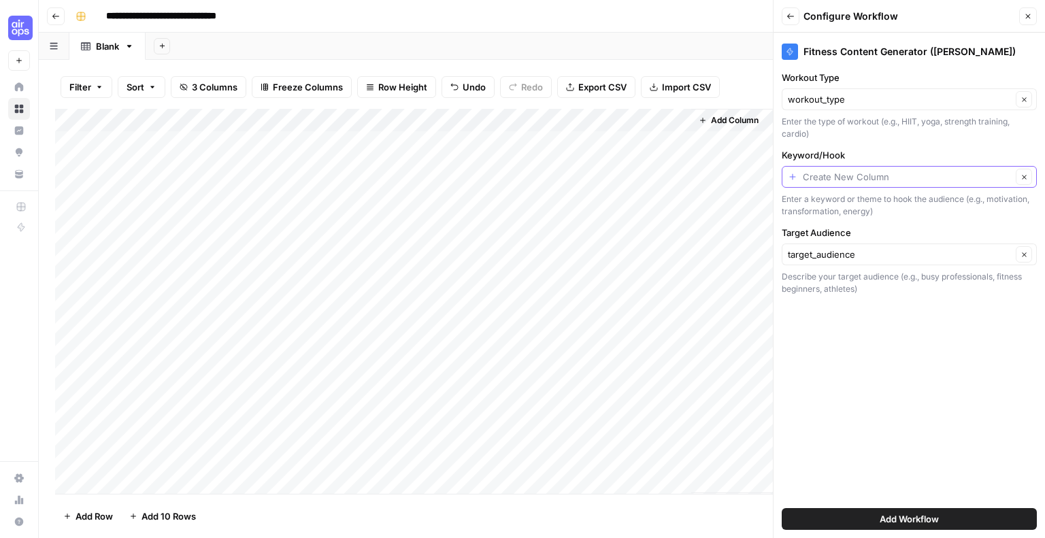
click at [912, 180] on input "Keyword/Hook" at bounding box center [907, 177] width 209 height 14
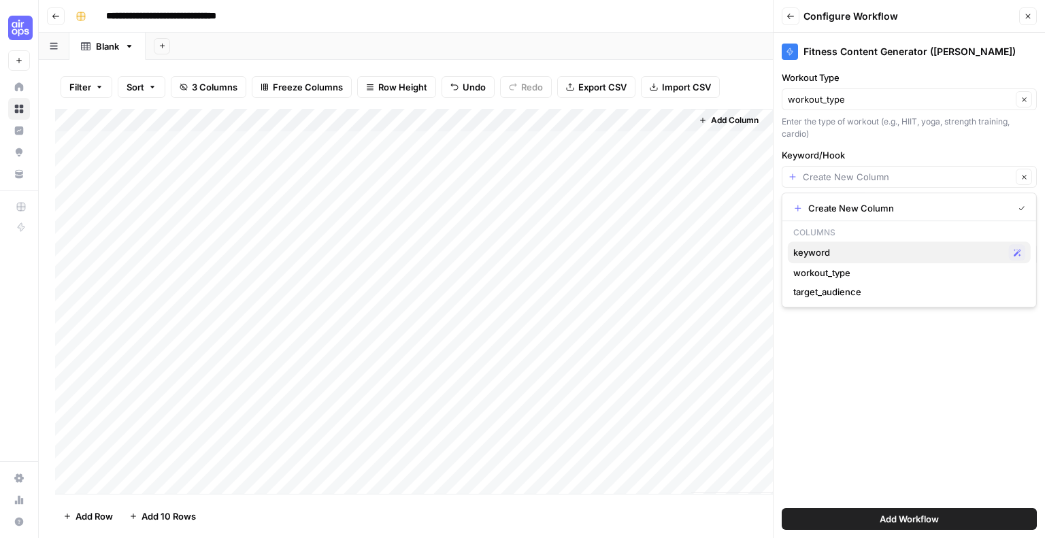
click at [850, 252] on span "keyword" at bounding box center [898, 253] width 210 height 14
type input "keyword"
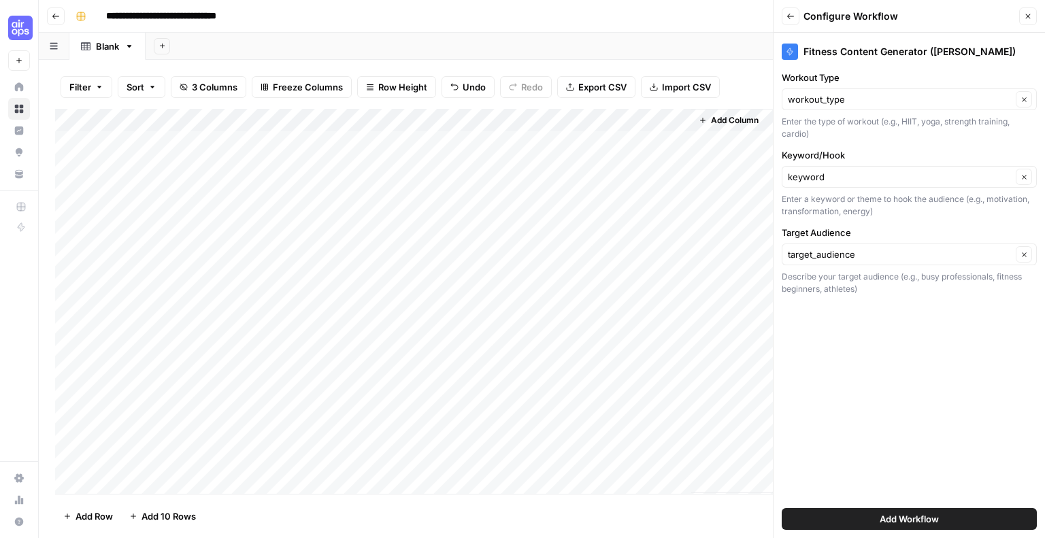
click at [897, 525] on span "Add Workflow" at bounding box center [909, 519] width 59 height 14
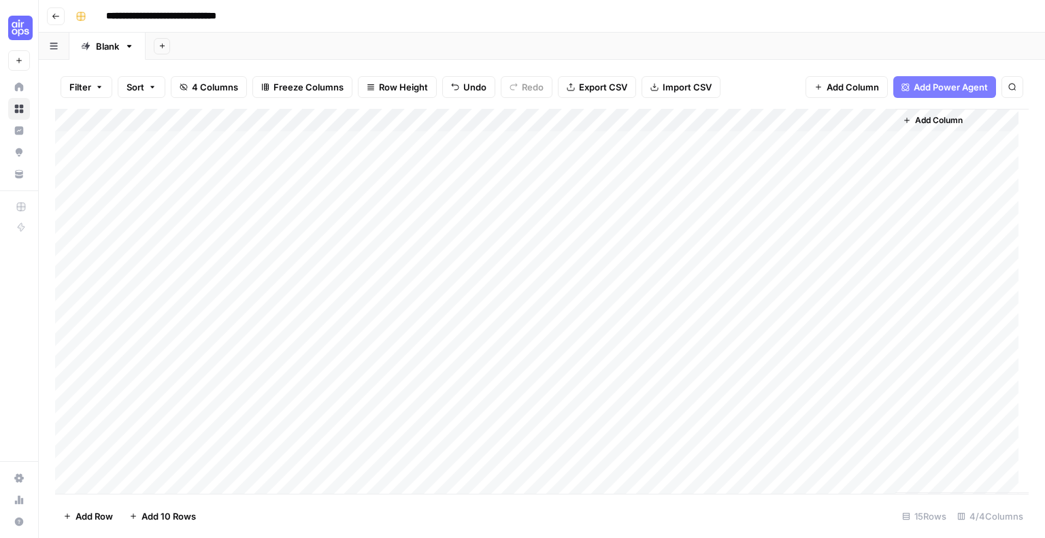
click at [788, 141] on div "Add Column" at bounding box center [541, 301] width 973 height 385
click at [973, 146] on div "Add Column" at bounding box center [541, 301] width 973 height 385
click at [1002, 163] on div "Add Column" at bounding box center [541, 301] width 973 height 385
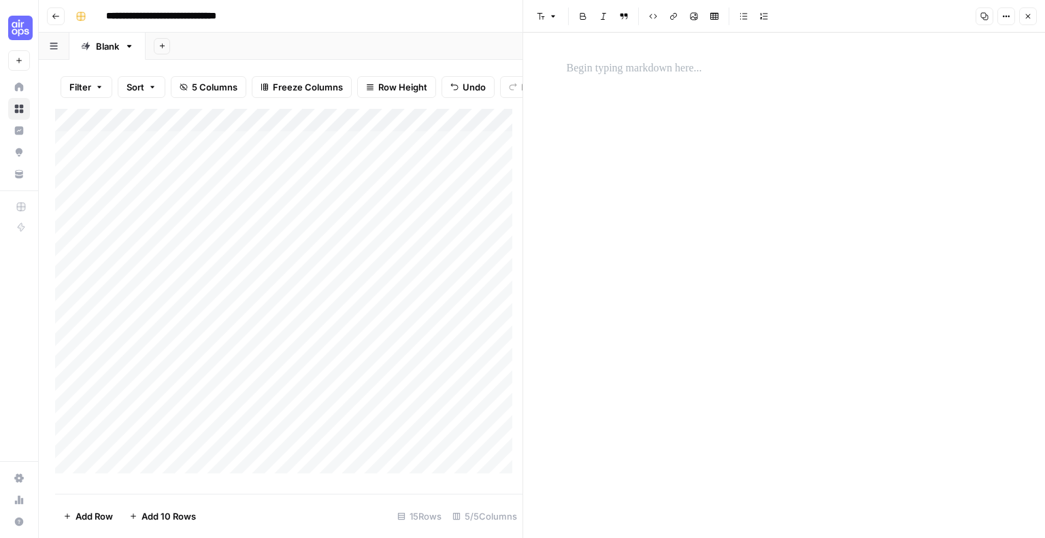
click at [1029, 20] on button "Close" at bounding box center [1028, 16] width 18 height 18
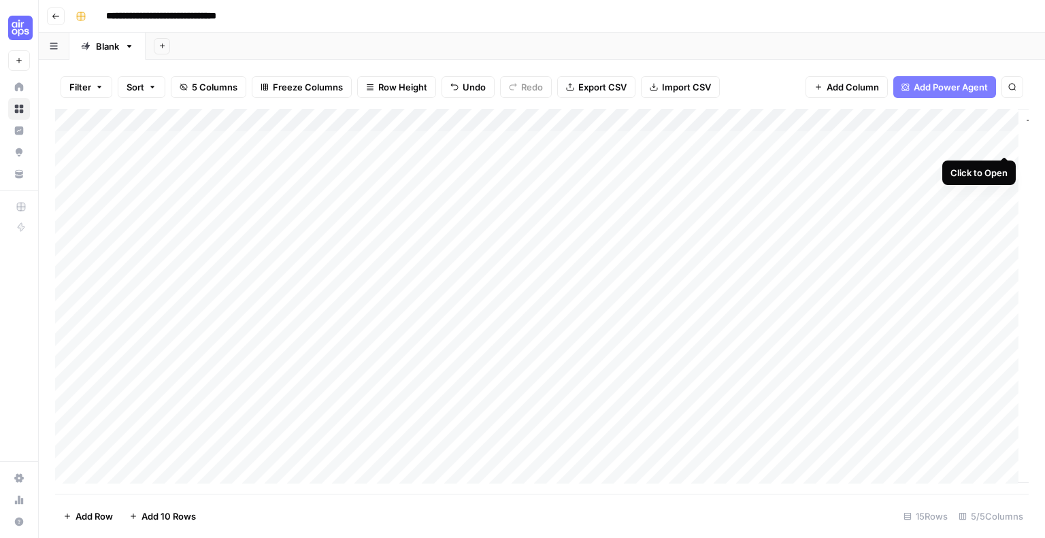
click at [1005, 139] on div "Add Column" at bounding box center [541, 301] width 973 height 385
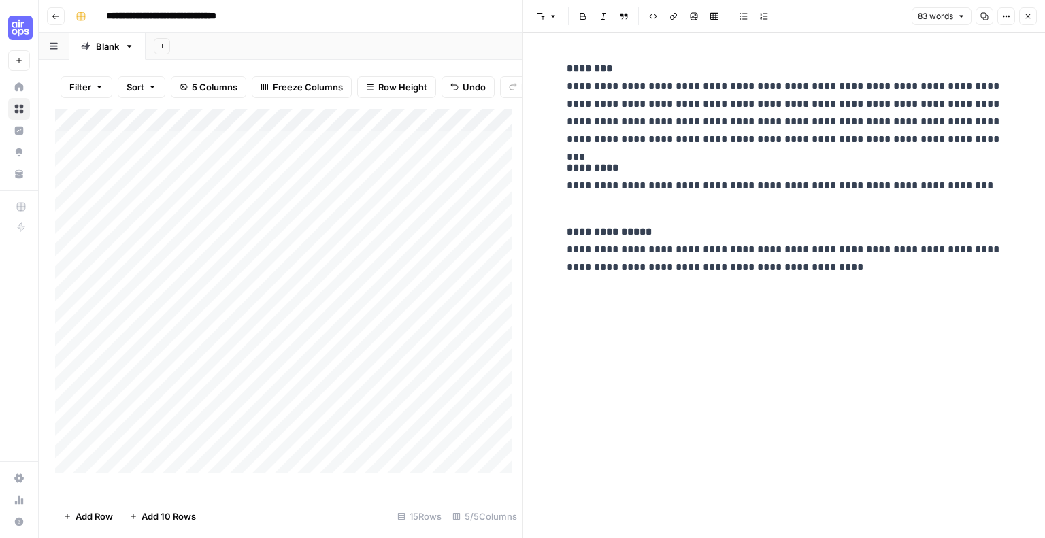
click at [770, 105] on p "**********" at bounding box center [784, 104] width 435 height 88
drag, startPoint x: 569, startPoint y: 86, endPoint x: 944, endPoint y: 138, distance: 379.1
click at [944, 138] on p "**********" at bounding box center [784, 104] width 435 height 88
click at [588, 156] on button "Edit with AI" at bounding box center [602, 163] width 66 height 18
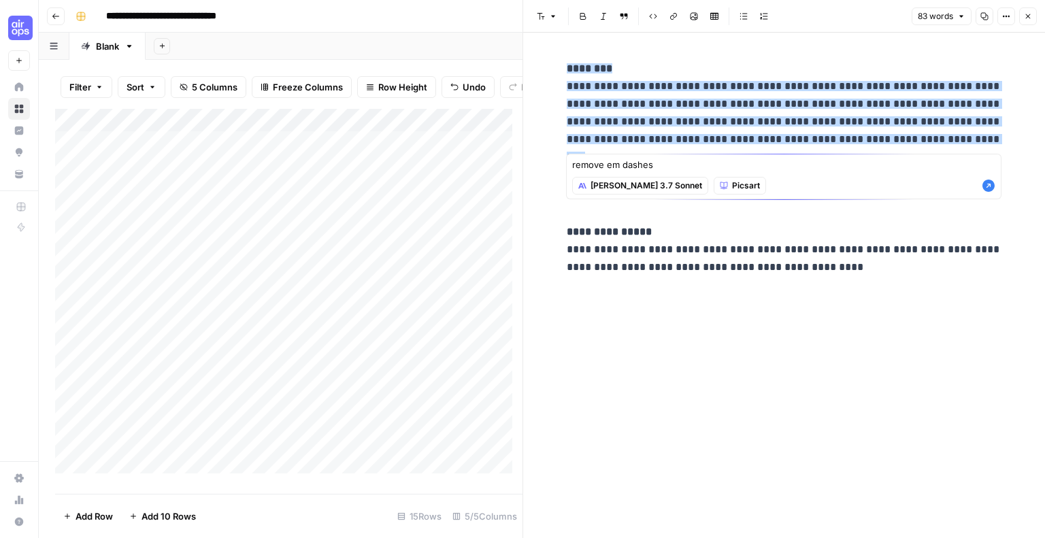
type textarea "remove em dashes"
click at [988, 187] on icon "button" at bounding box center [988, 186] width 12 height 12
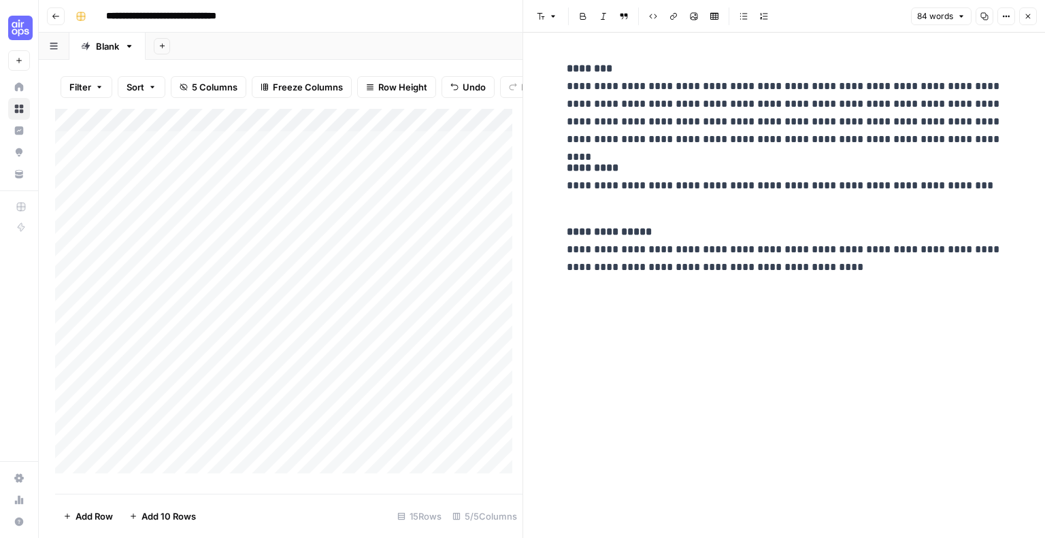
click at [1022, 18] on button "Close" at bounding box center [1028, 16] width 18 height 18
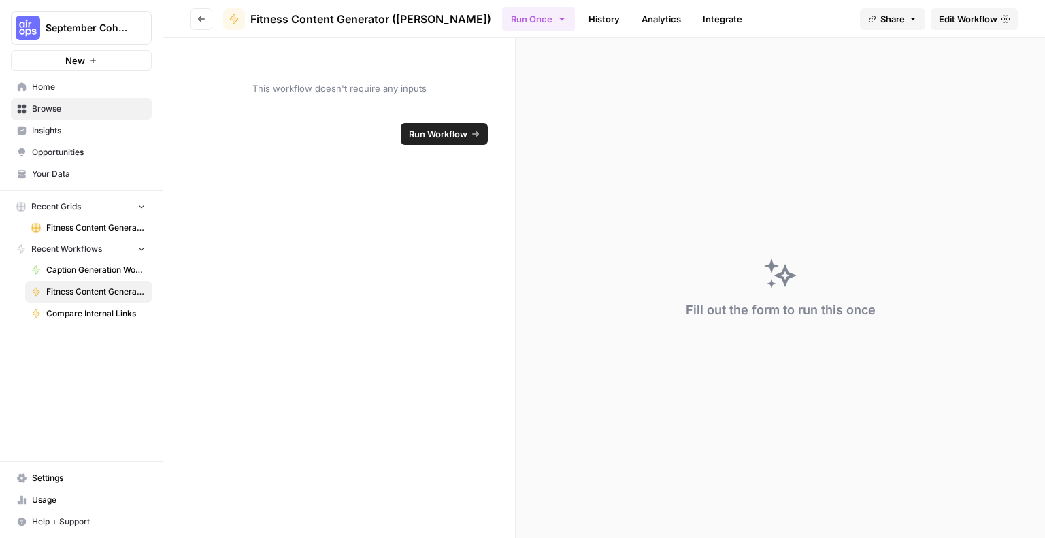
click at [961, 27] on link "Edit Workflow" at bounding box center [974, 19] width 87 height 22
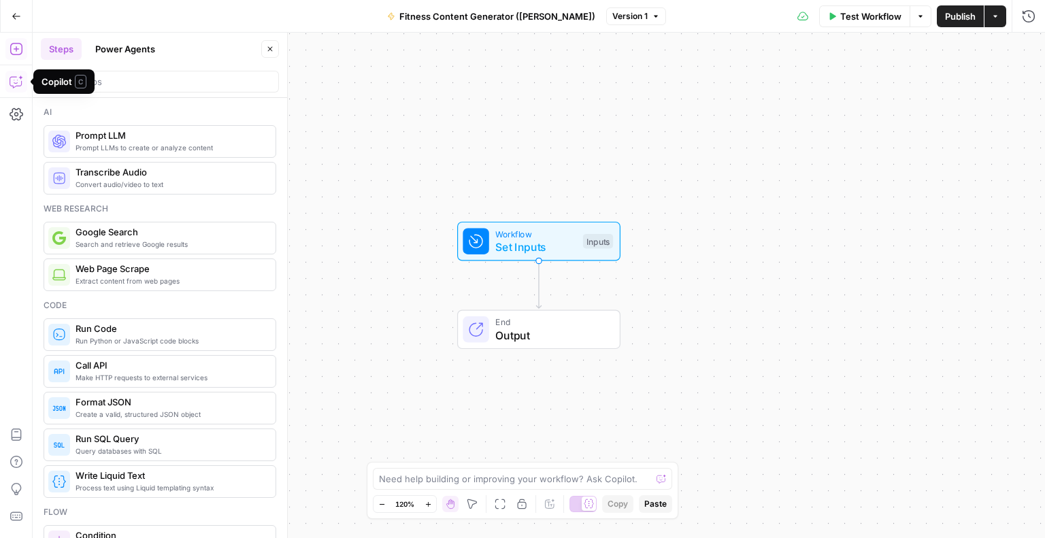
click at [14, 84] on icon "button" at bounding box center [17, 82] width 14 height 14
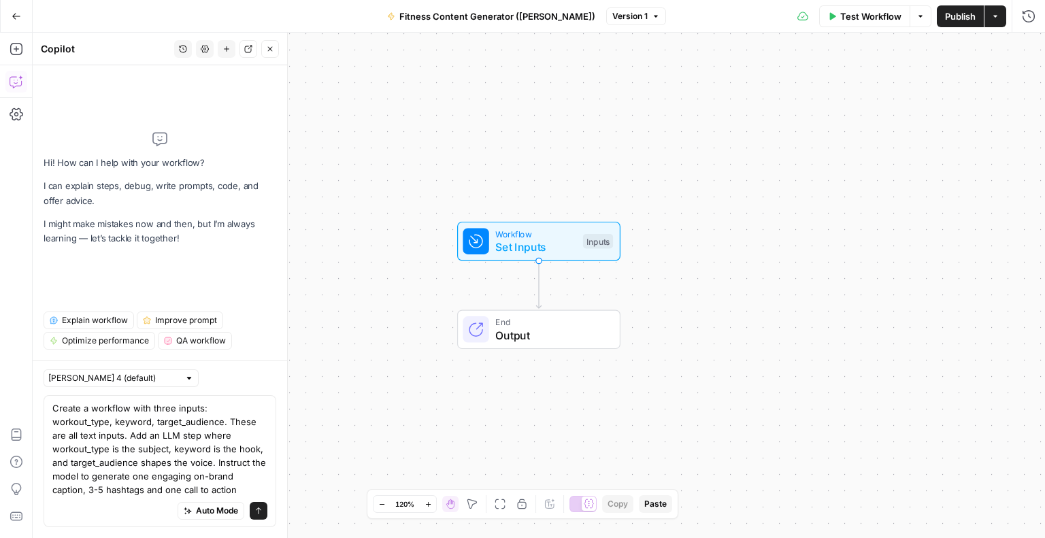
type textarea "Create a workflow with three inputs: workout_type, keyword, target_audience. Th…"
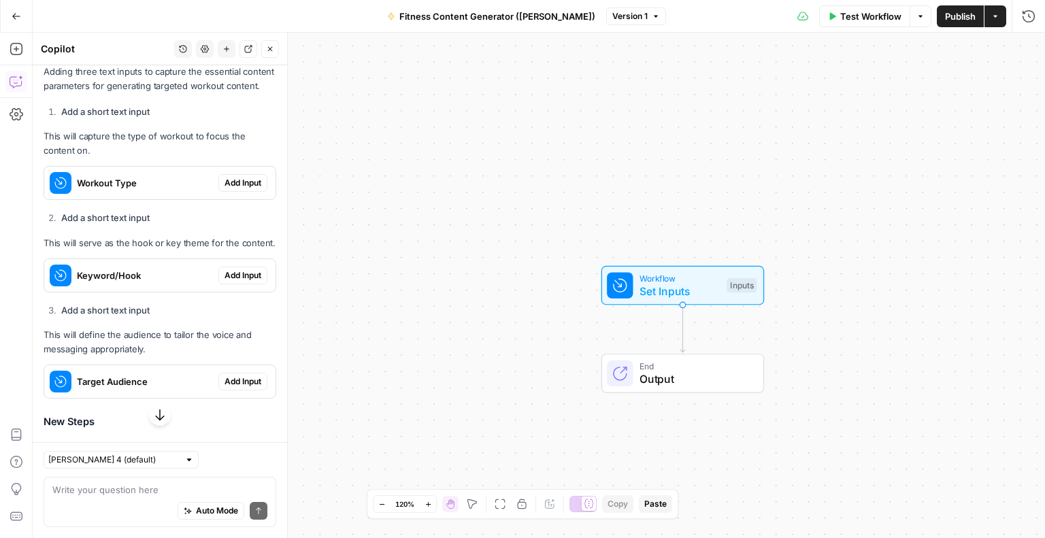
scroll to position [386, 0]
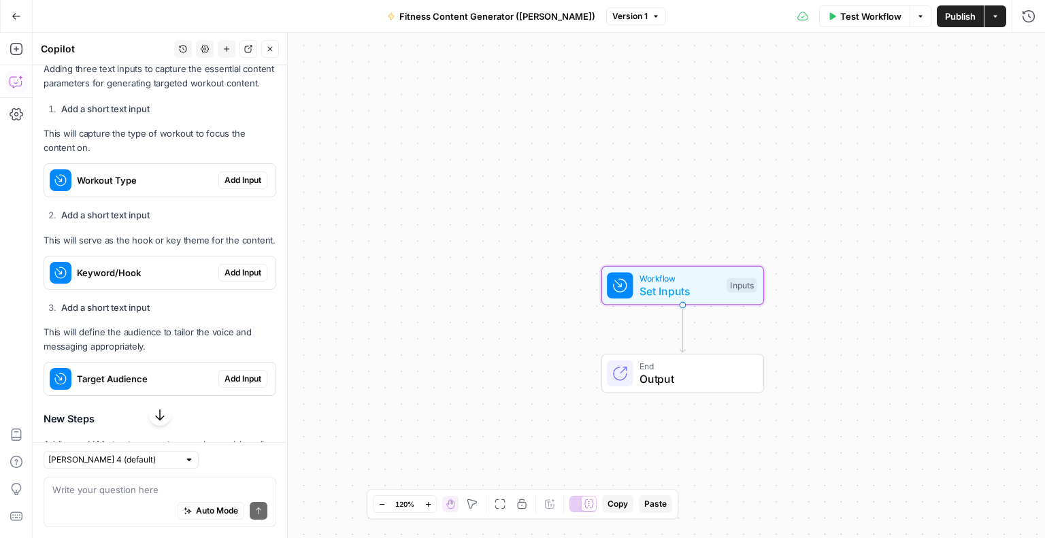
click at [227, 189] on button "Add Input" at bounding box center [242, 180] width 49 height 18
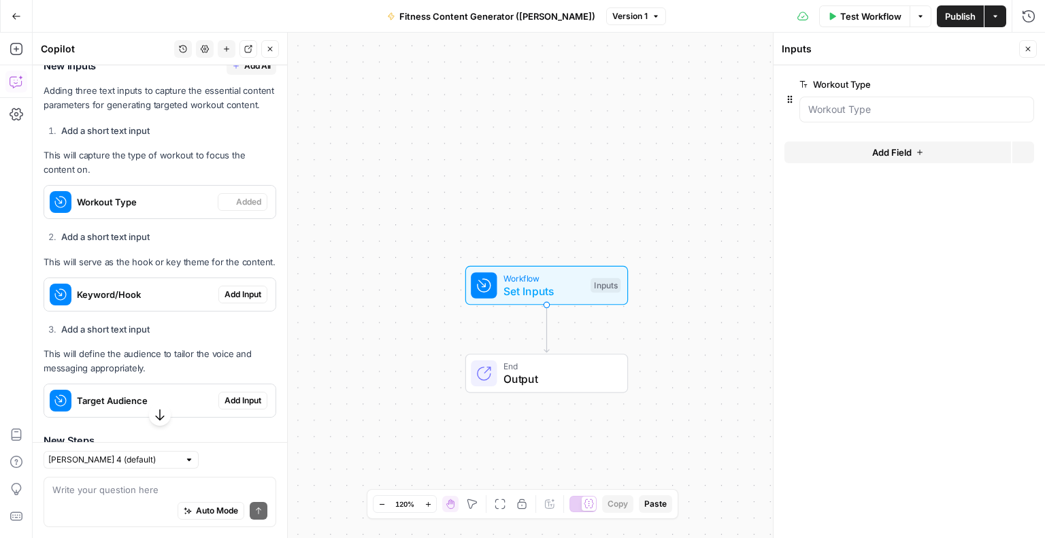
scroll to position [407, 0]
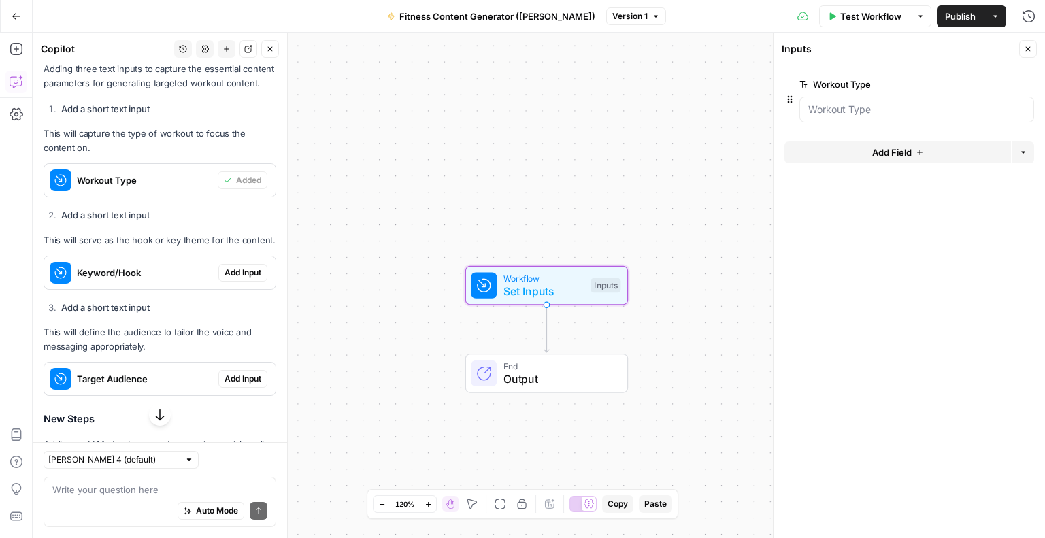
click at [229, 279] on span "Add Input" at bounding box center [242, 273] width 37 height 12
click at [229, 385] on span "Add Input" at bounding box center [242, 379] width 37 height 12
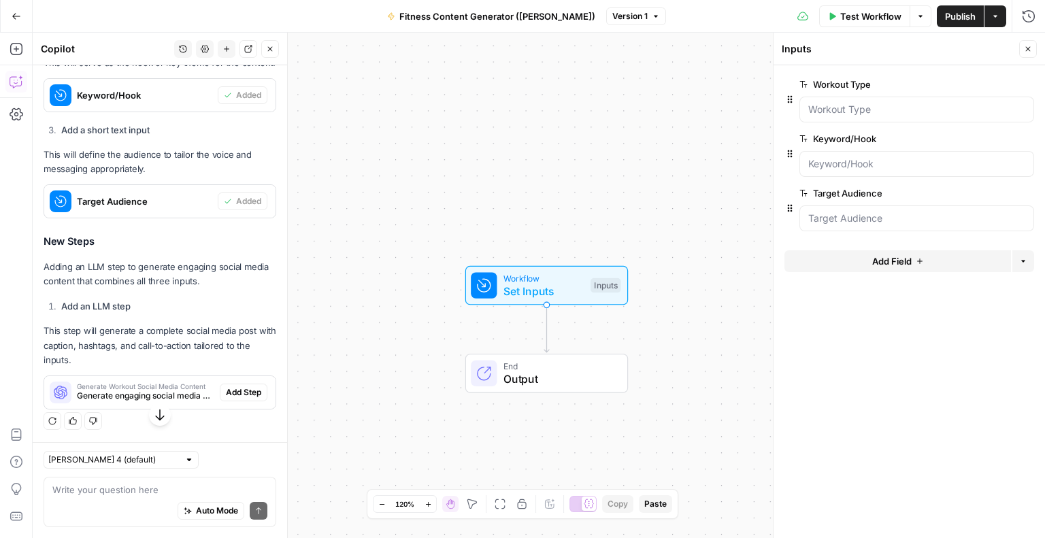
scroll to position [612, 0]
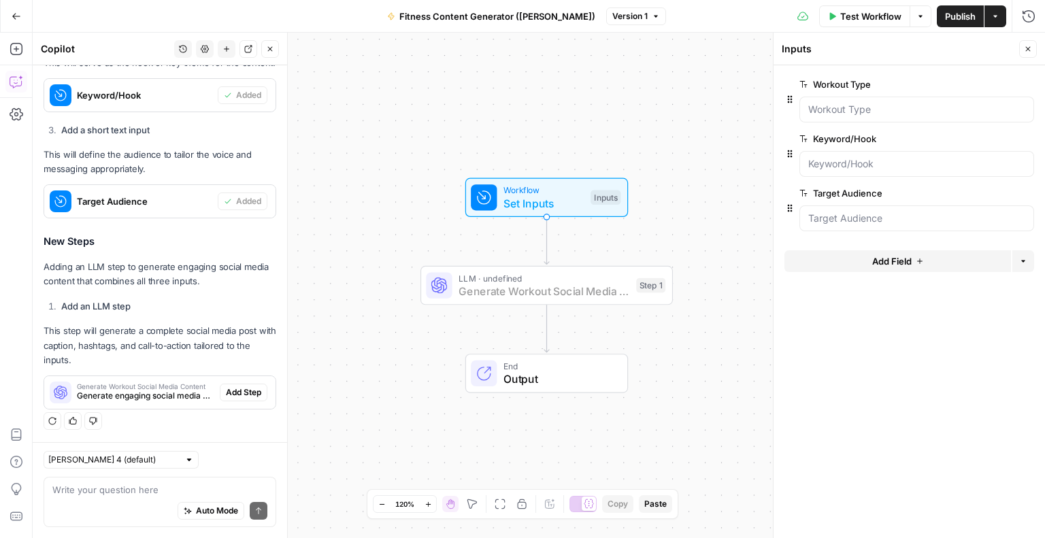
click at [226, 390] on span "Add Step" at bounding box center [243, 392] width 35 height 12
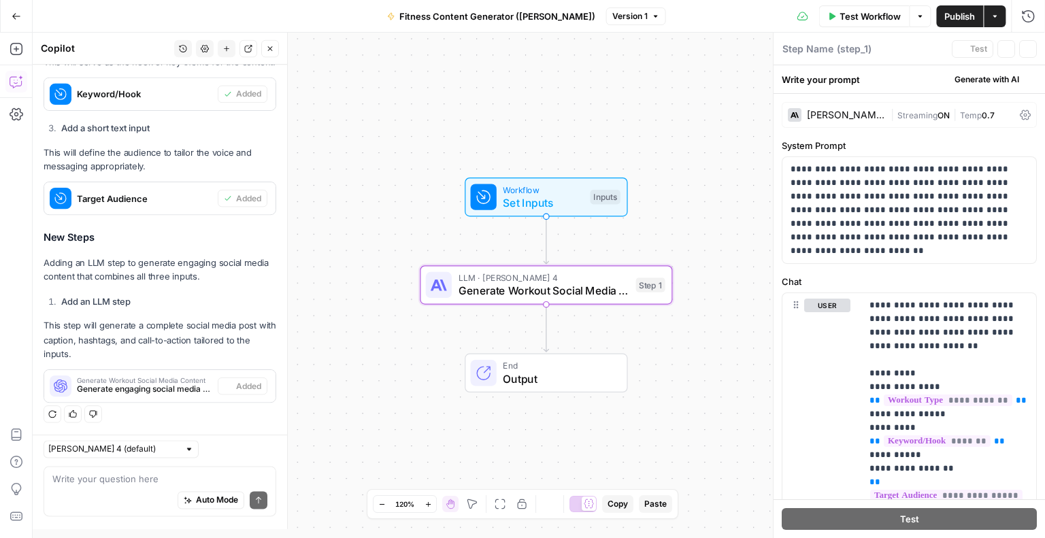
type textarea "Generate Workout Social Media Content"
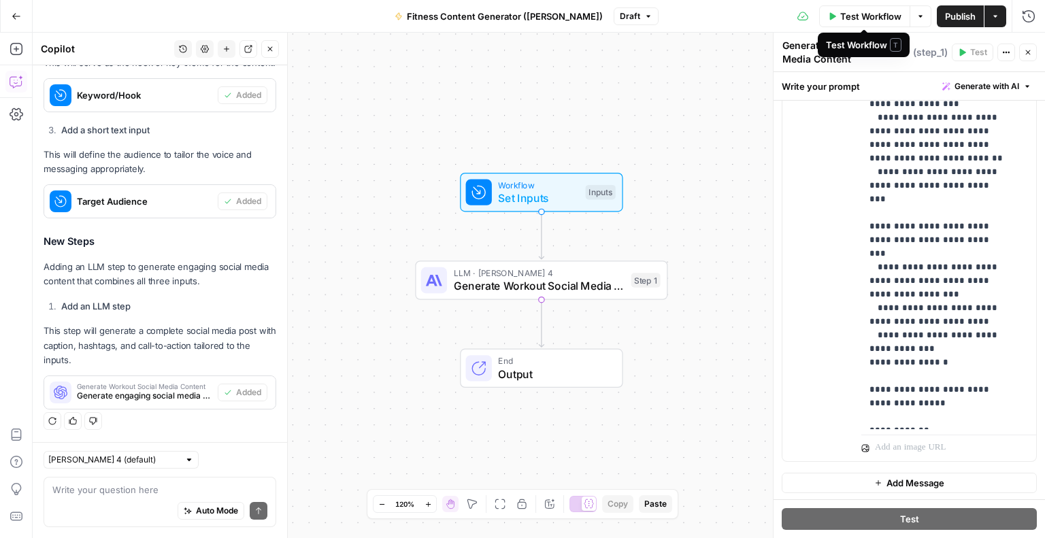
click at [865, 17] on span "Test Workflow" at bounding box center [870, 17] width 61 height 14
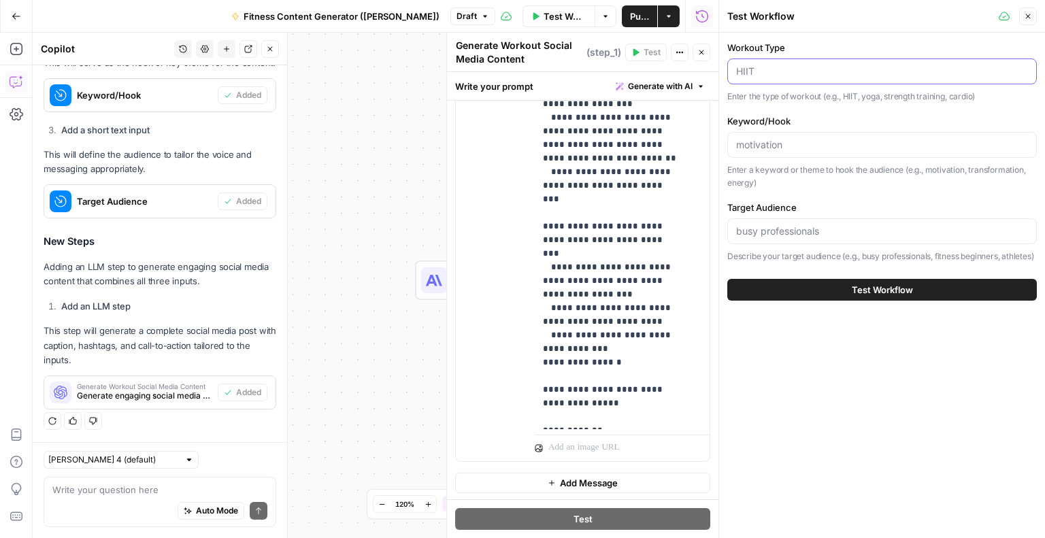
click at [844, 73] on input "Workout Type" at bounding box center [882, 72] width 292 height 14
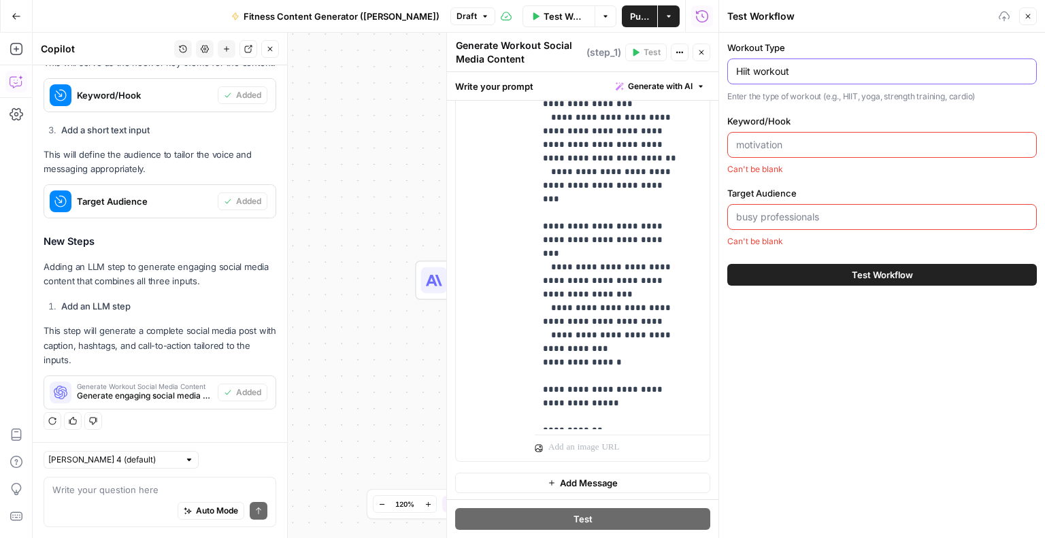
type input "Hiit workout"
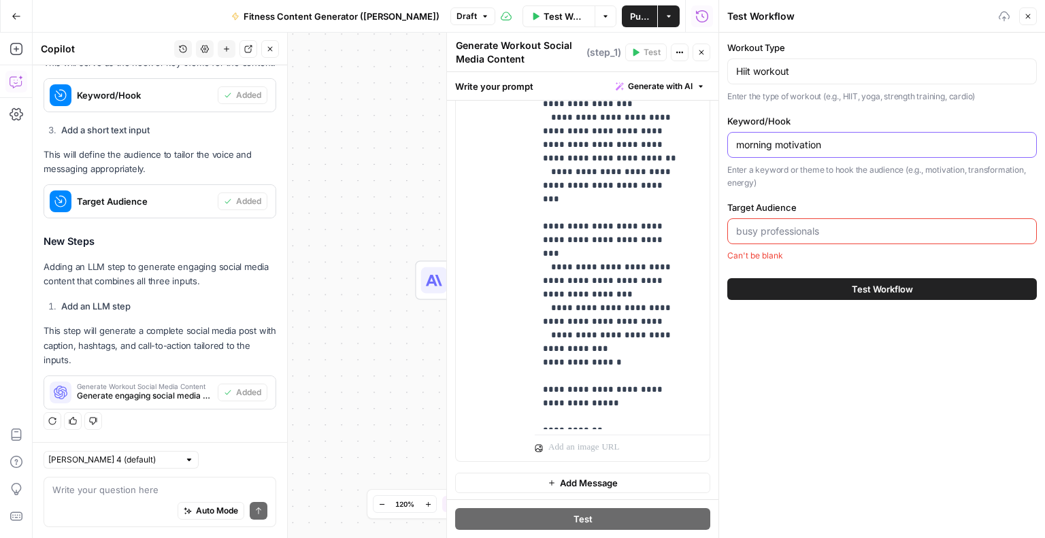
type input "morning motivation"
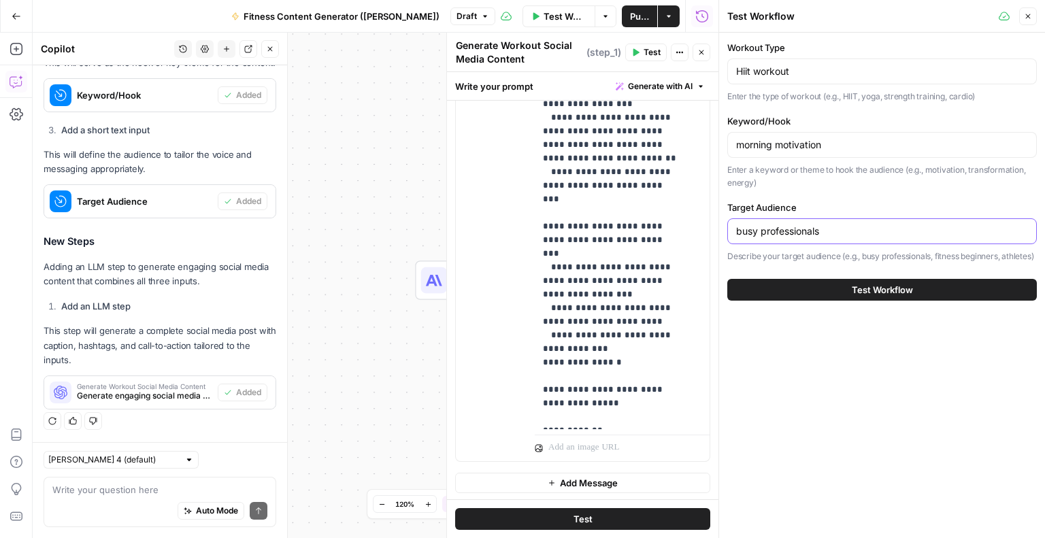
type input "busy professionals"
click at [901, 297] on span "Test Workflow" at bounding box center [882, 290] width 61 height 14
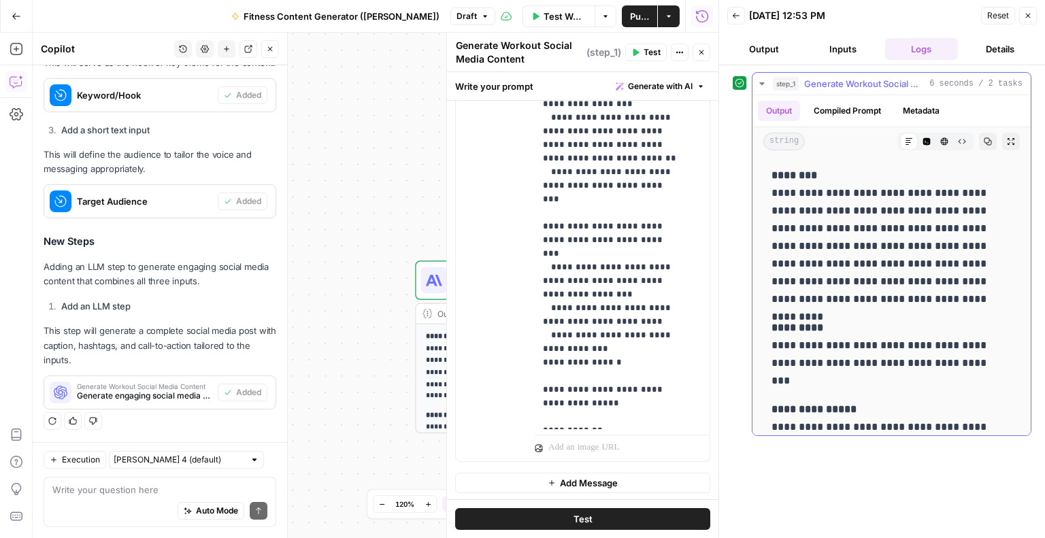
scroll to position [29, 0]
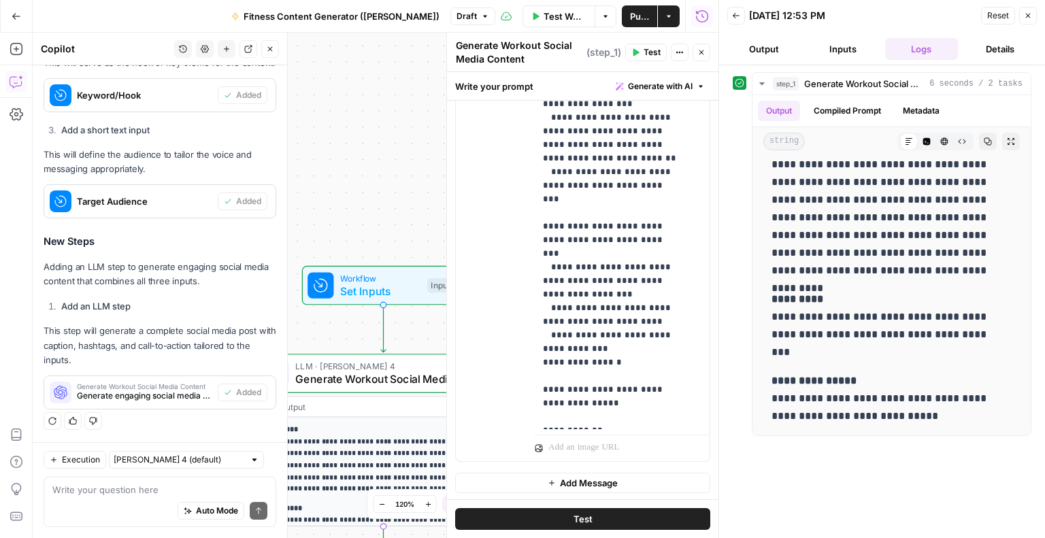
click at [635, 16] on span "Publish" at bounding box center [639, 17] width 19 height 14
click at [762, 50] on button "Output" at bounding box center [763, 49] width 73 height 22
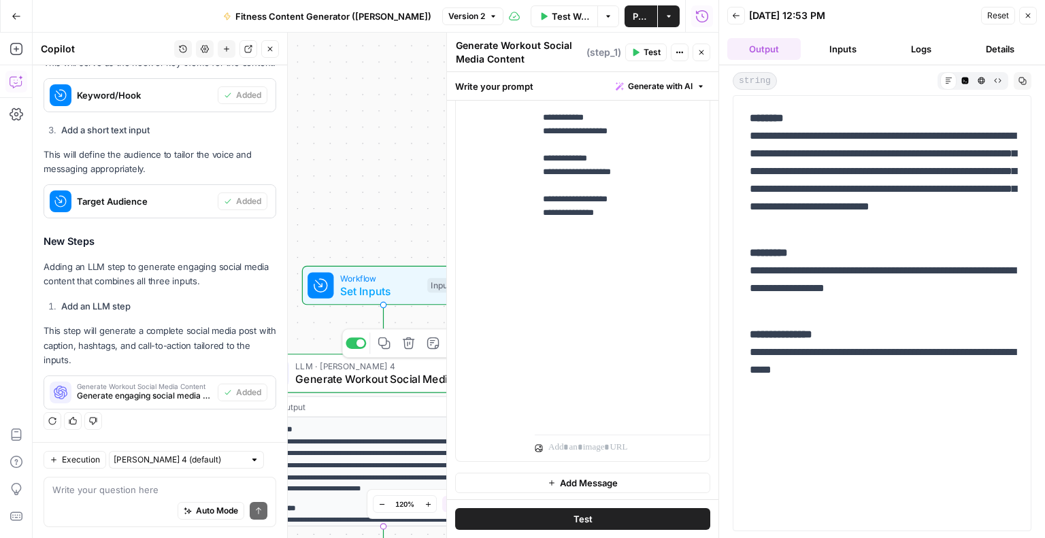
click at [332, 385] on span "Generate Workout Social Media Content" at bounding box center [380, 379] width 171 height 16
click at [1026, 12] on icon "button" at bounding box center [1028, 16] width 8 height 8
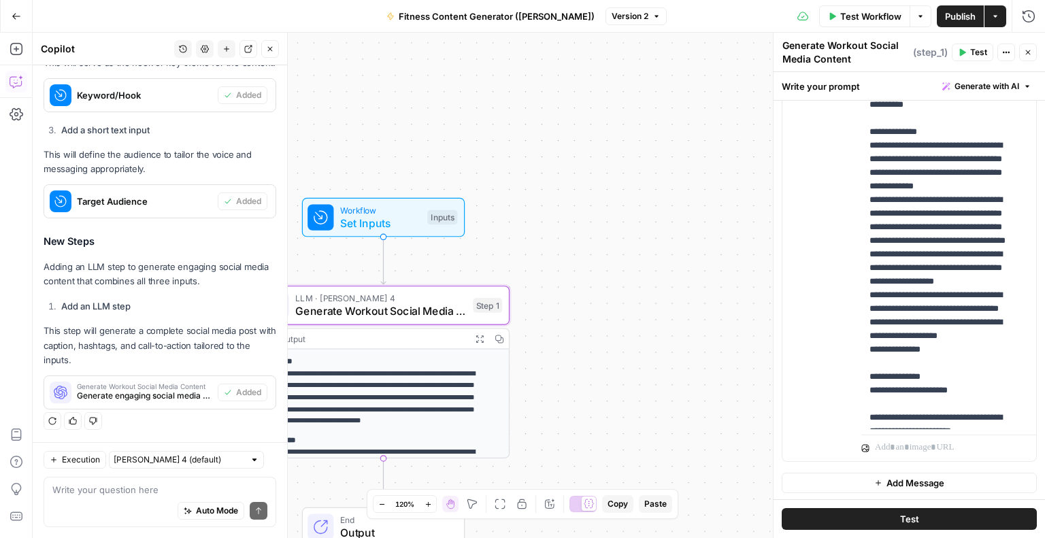
click at [955, 13] on span "Publish" at bounding box center [960, 17] width 31 height 14
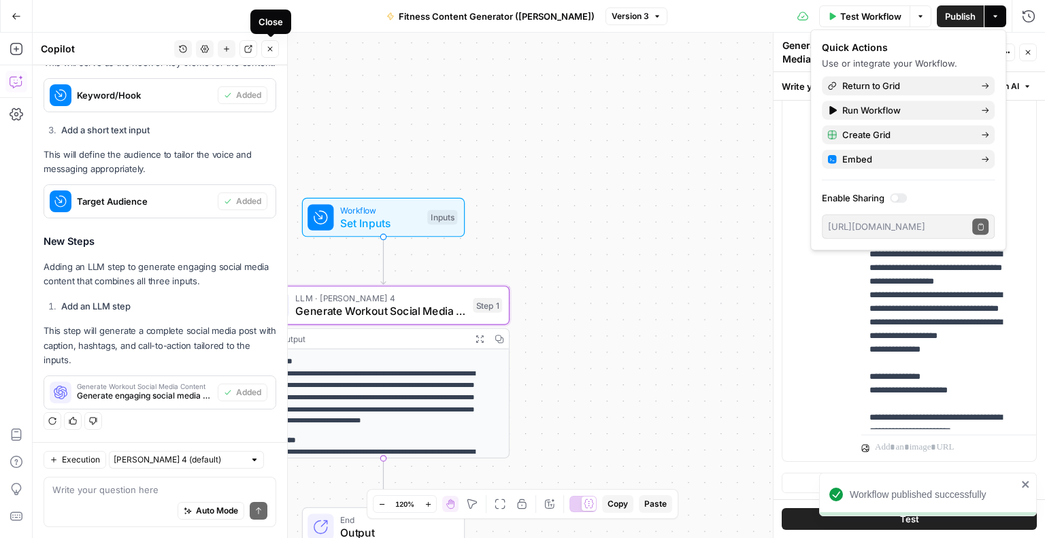
click at [269, 52] on icon "button" at bounding box center [270, 49] width 8 height 8
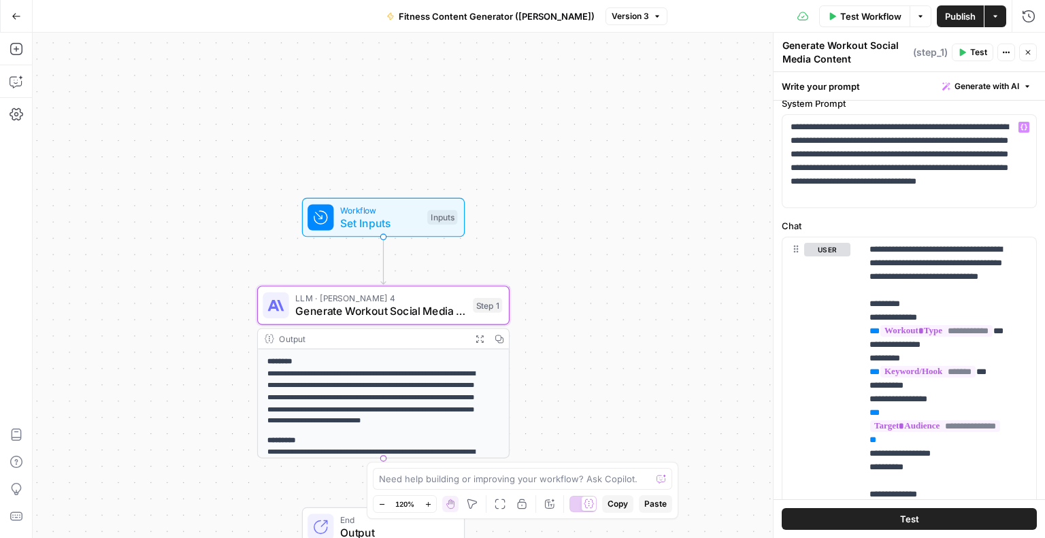
scroll to position [68, 0]
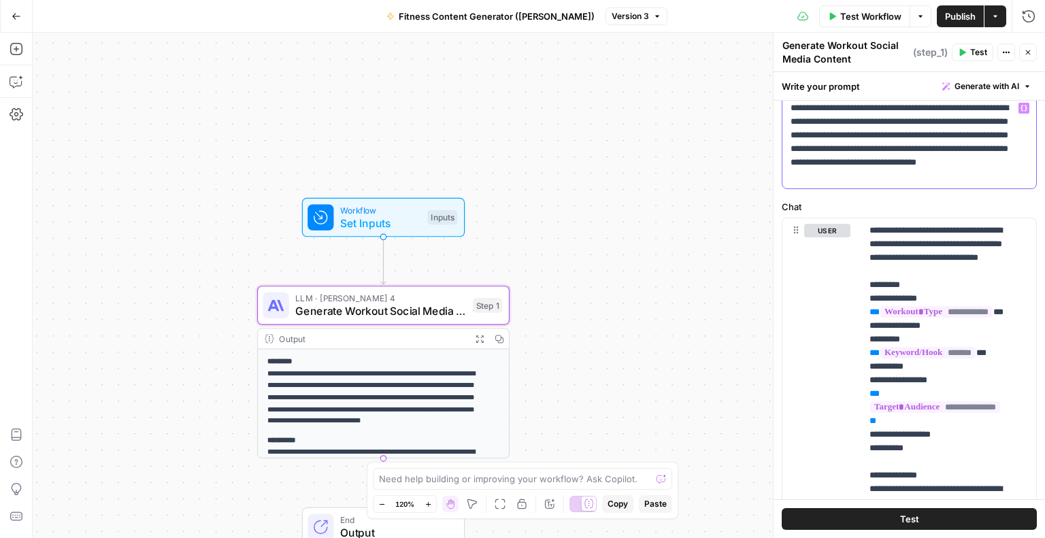
click at [936, 185] on div "**********" at bounding box center [909, 142] width 254 height 93
click at [1012, 176] on p "**********" at bounding box center [903, 142] width 227 height 82
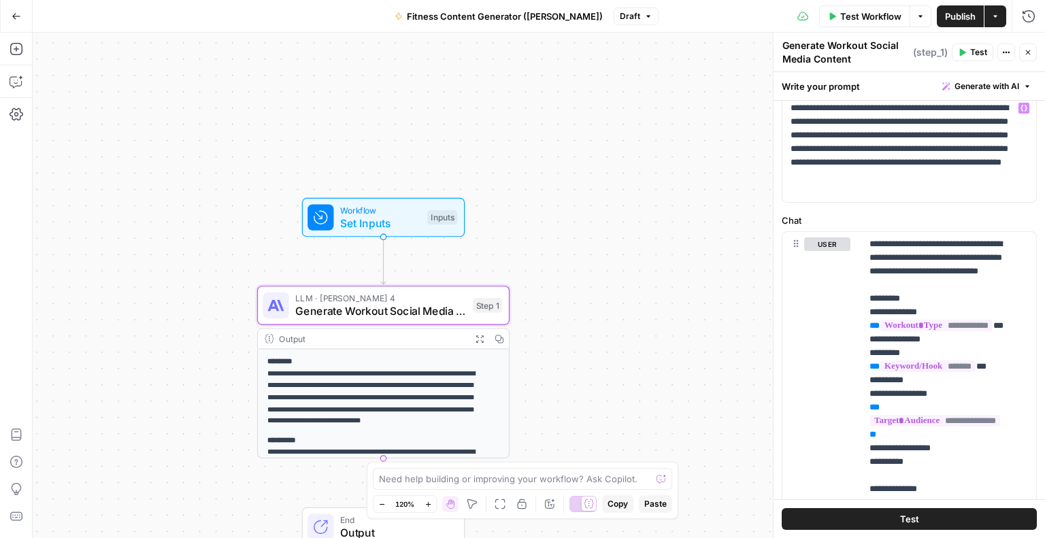
click at [910, 522] on span "Test" at bounding box center [909, 519] width 19 height 14
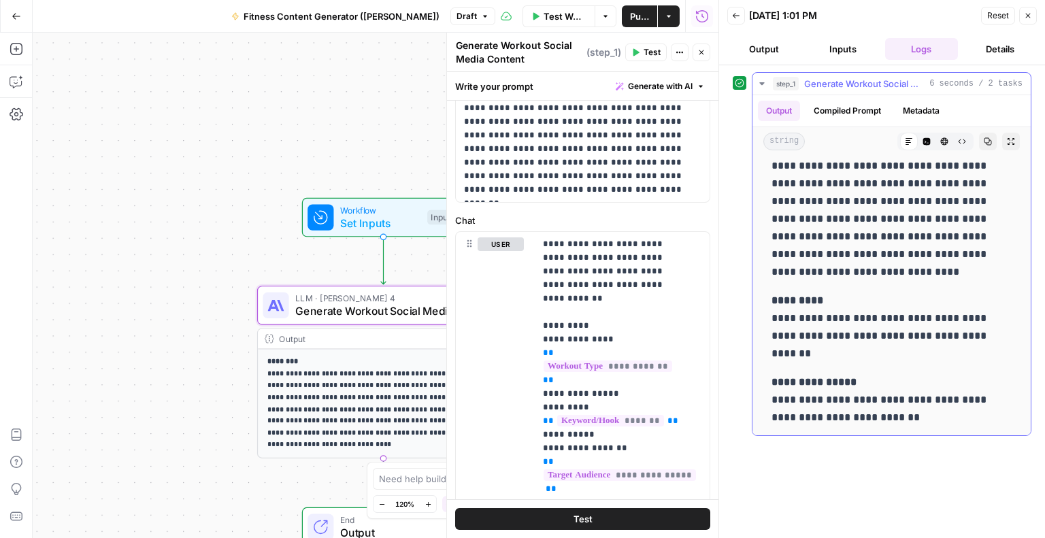
scroll to position [82, 0]
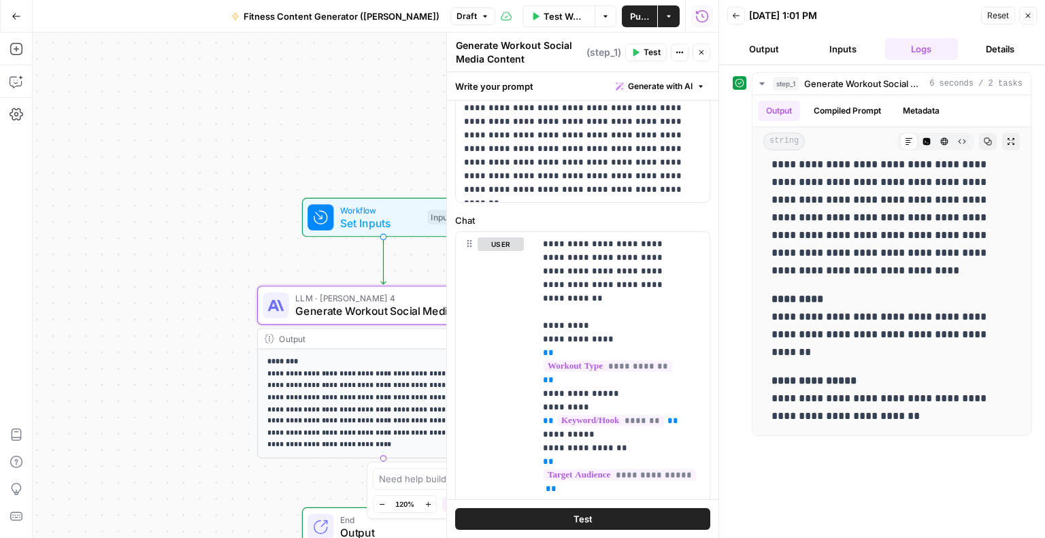
click at [1026, 16] on icon "button" at bounding box center [1028, 16] width 8 height 8
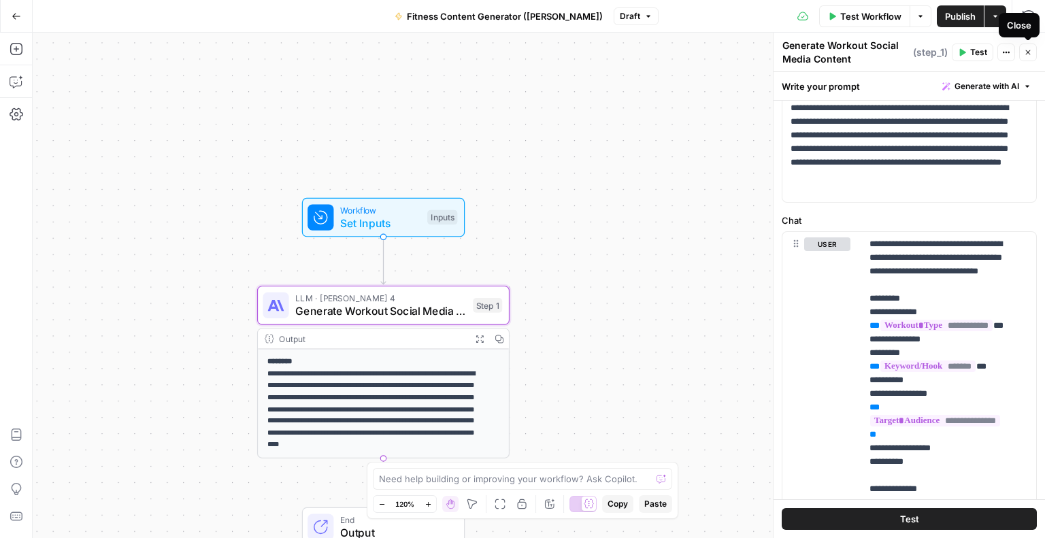
click at [1027, 54] on icon "button" at bounding box center [1028, 52] width 8 height 8
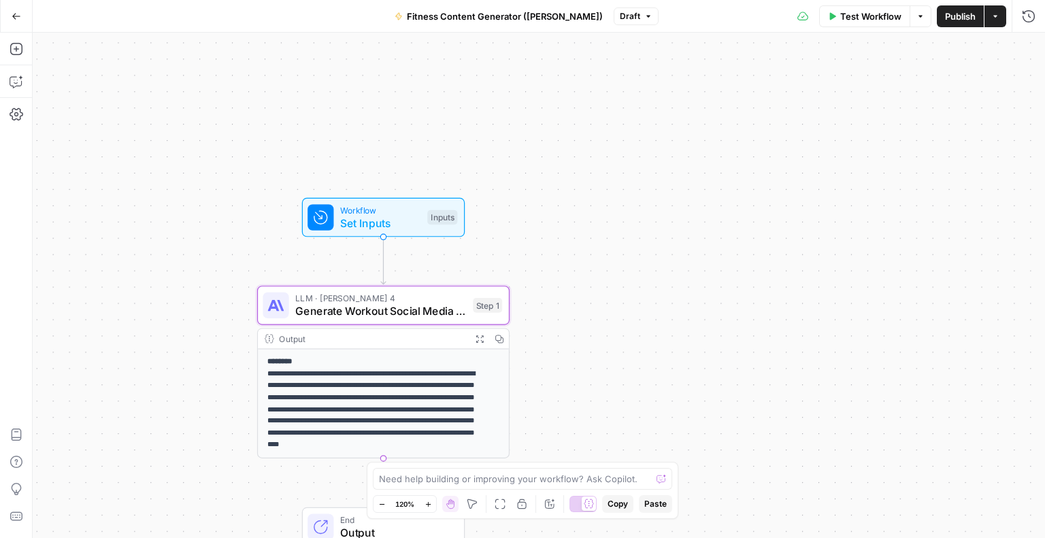
click at [14, 7] on button "Go Back" at bounding box center [16, 16] width 24 height 24
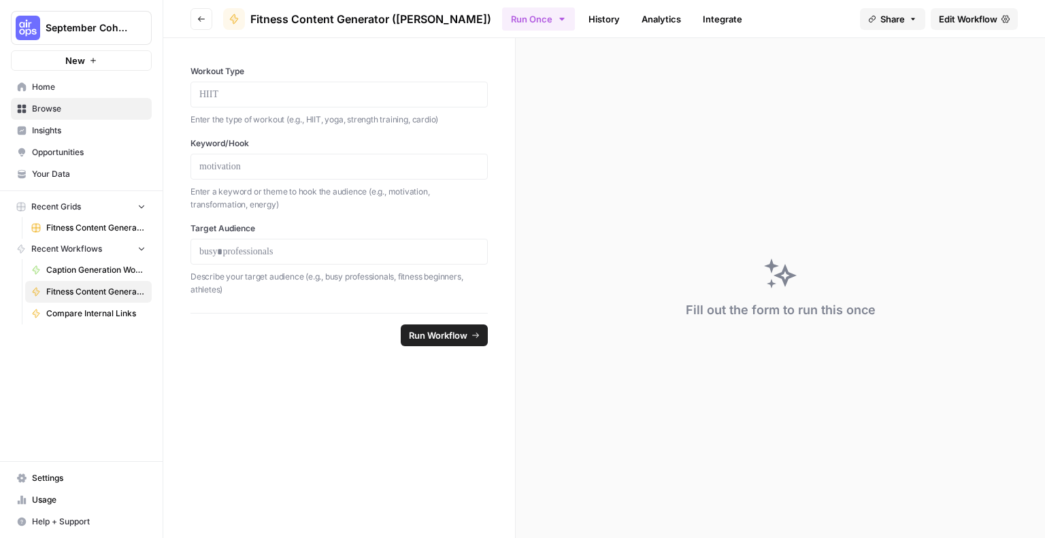
click at [69, 25] on span "September Cohort" at bounding box center [87, 28] width 82 height 14
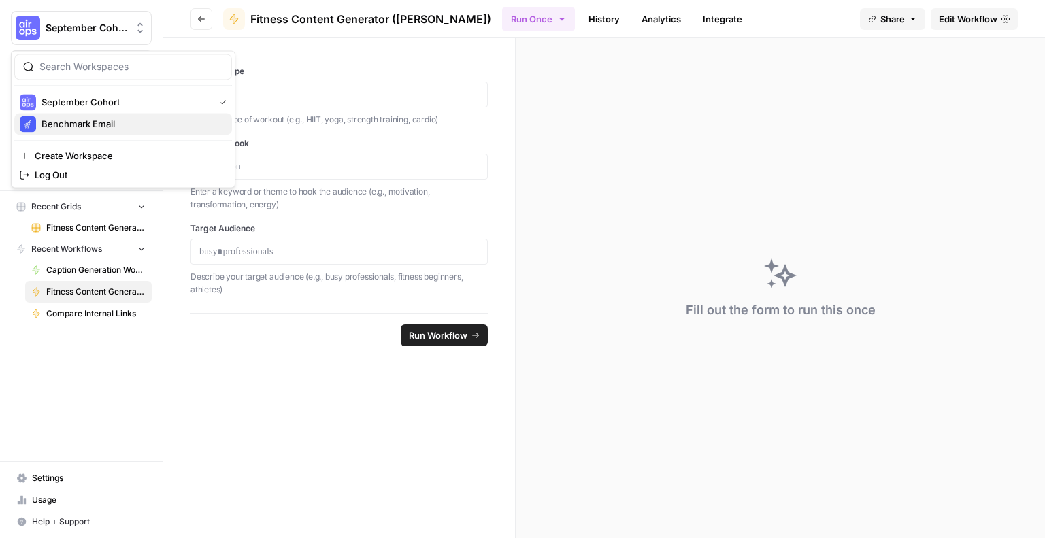
click at [82, 126] on span "Benchmark Email" at bounding box center [131, 124] width 180 height 14
